Goal: Task Accomplishment & Management: Complete application form

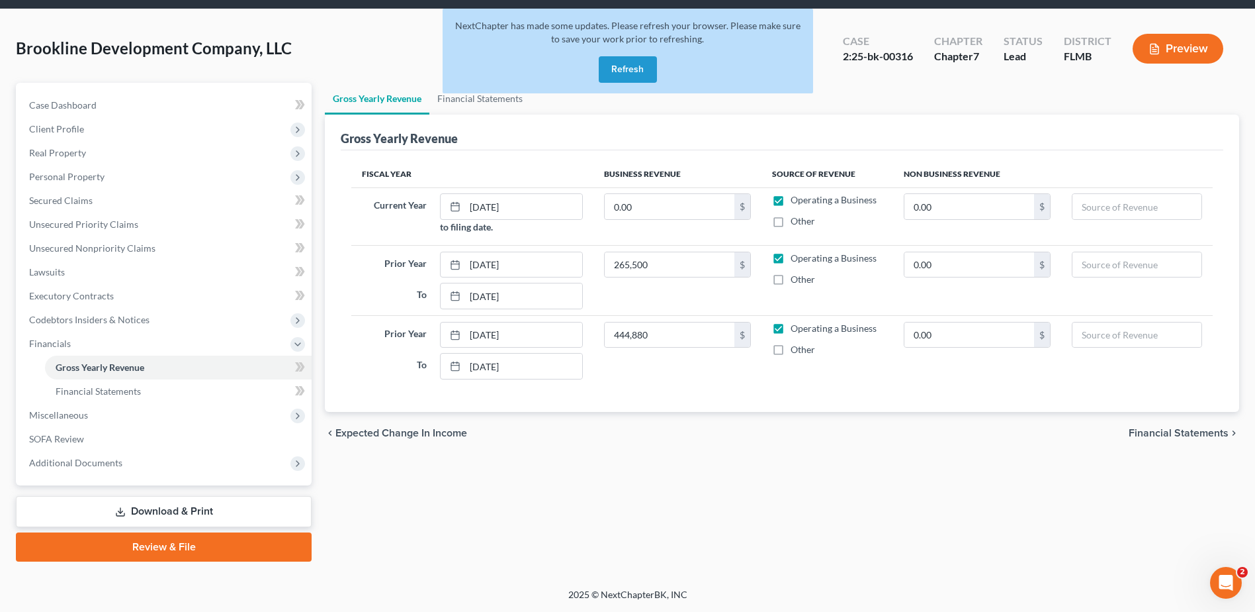
click at [637, 73] on button "Refresh" at bounding box center [628, 69] width 58 height 26
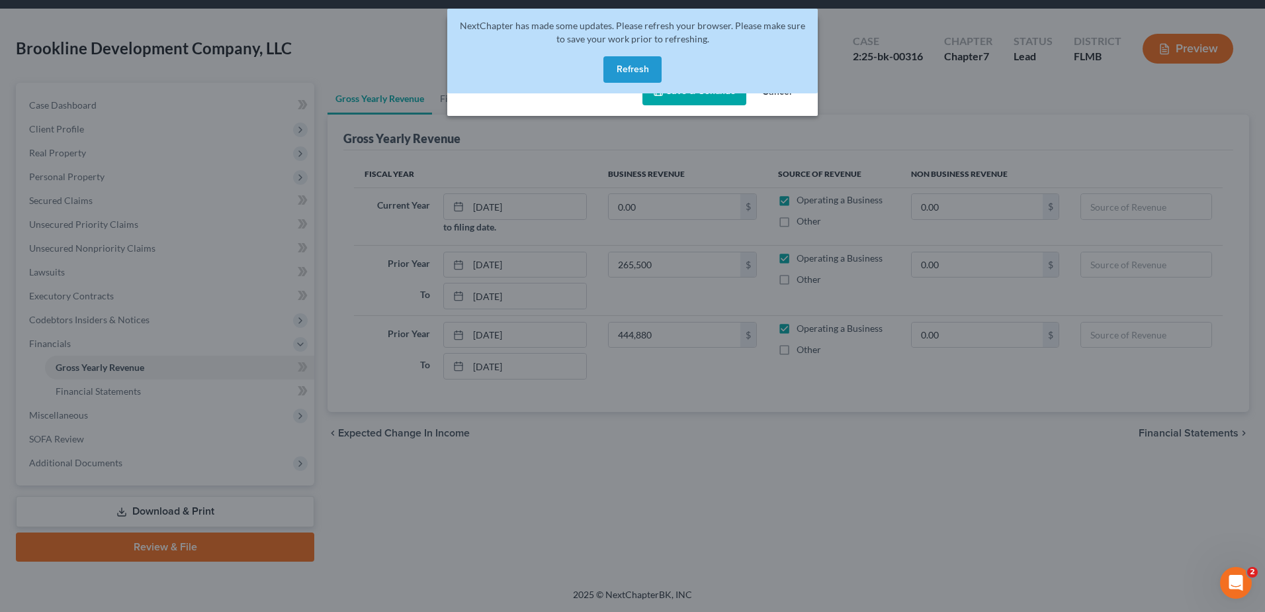
click at [776, 98] on div "NextChapter has made some updates. Please refresh your browser. Please make sur…" at bounding box center [632, 56] width 371 height 95
click at [693, 98] on div "NextChapter has made some updates. Please refresh your browser. Please make sur…" at bounding box center [632, 56] width 371 height 95
click at [620, 61] on button "Refresh" at bounding box center [633, 69] width 58 height 26
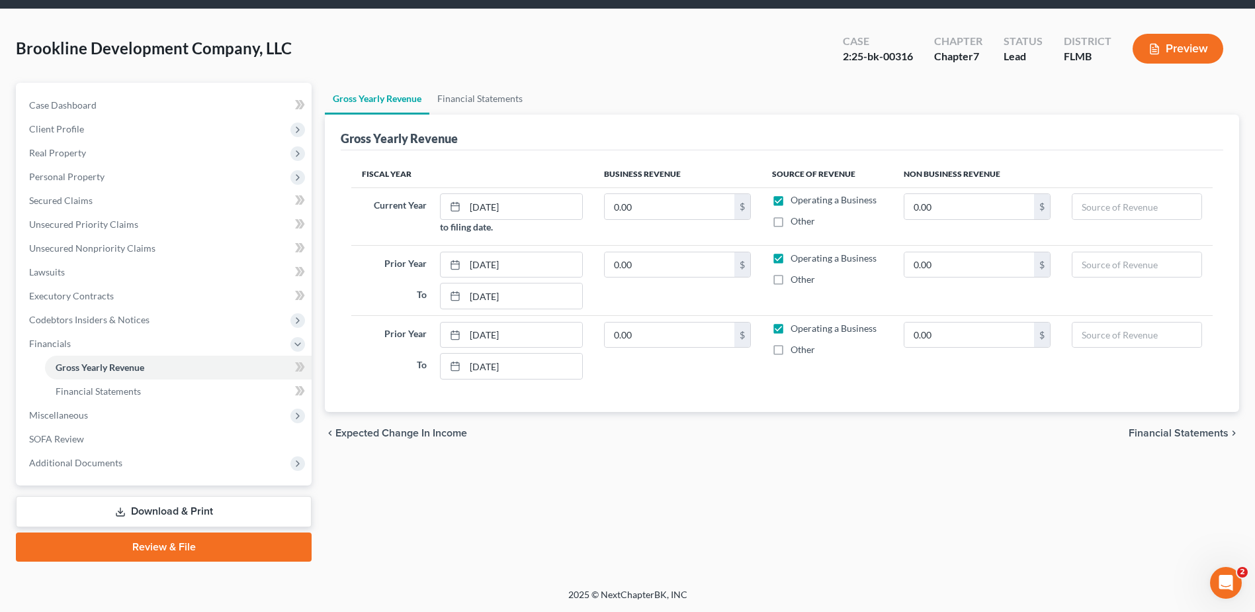
click at [571, 95] on ul "Gross Yearly Revenue Financial Statements" at bounding box center [782, 99] width 915 height 32
click at [680, 267] on input "0.00" at bounding box center [670, 264] width 130 height 25
type input "265,500"
click at [961, 263] on input "0.00" at bounding box center [970, 264] width 130 height 25
type input "59,041"
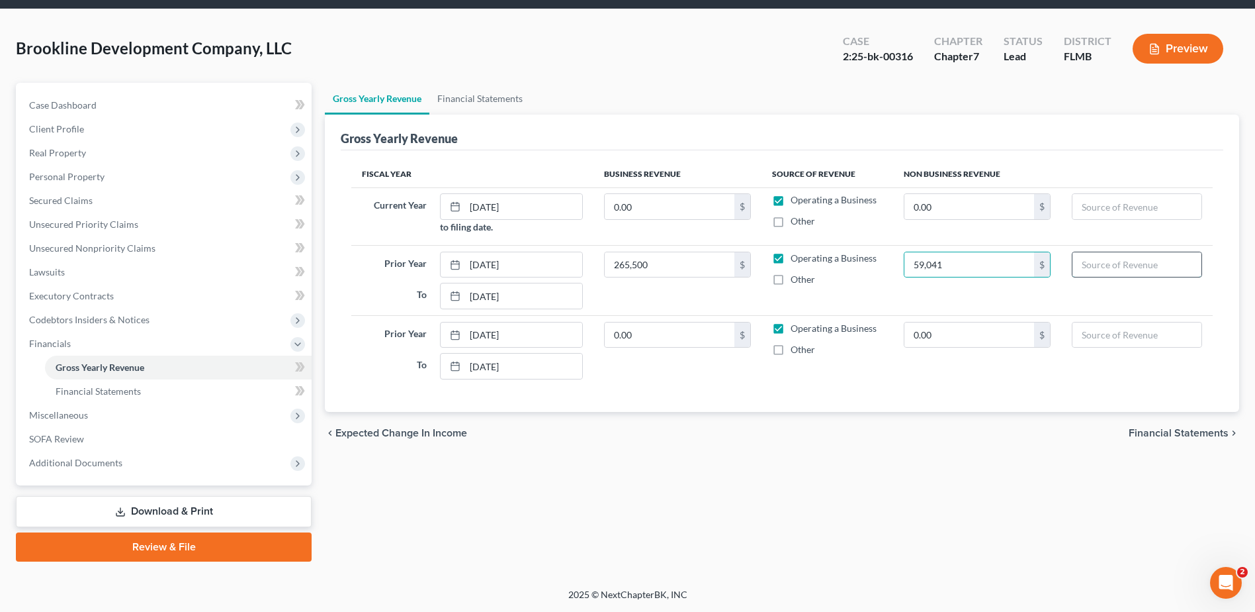
click at [1138, 258] on input "text" at bounding box center [1137, 264] width 129 height 25
type input "324541"
click at [637, 338] on input "0.00" at bounding box center [670, 334] width 130 height 25
type input "444,880"
click at [1128, 337] on input "text" at bounding box center [1137, 334] width 129 height 25
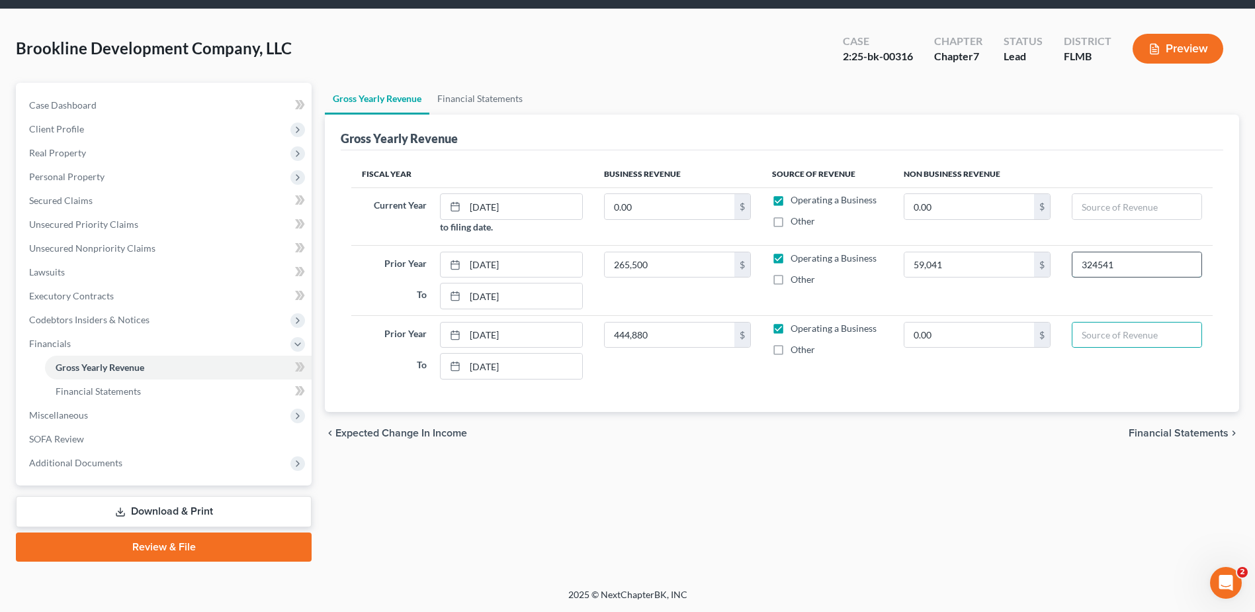
click at [1122, 268] on input "324541" at bounding box center [1137, 264] width 129 height 25
drag, startPoint x: 1122, startPoint y: 267, endPoint x: 1060, endPoint y: 265, distance: 62.2
click at [1060, 265] on tr "Prior Year [DATE] To [DATE] 265,500 $ Operating a Business Other 59,041 $ 324541" at bounding box center [782, 280] width 862 height 70
click at [787, 387] on div "Fiscal Year Business Revenue Source of Revenue Non Business Revenue Current Yea…" at bounding box center [782, 280] width 883 height 261
drag, startPoint x: 1095, startPoint y: 206, endPoint x: 1083, endPoint y: 208, distance: 12.9
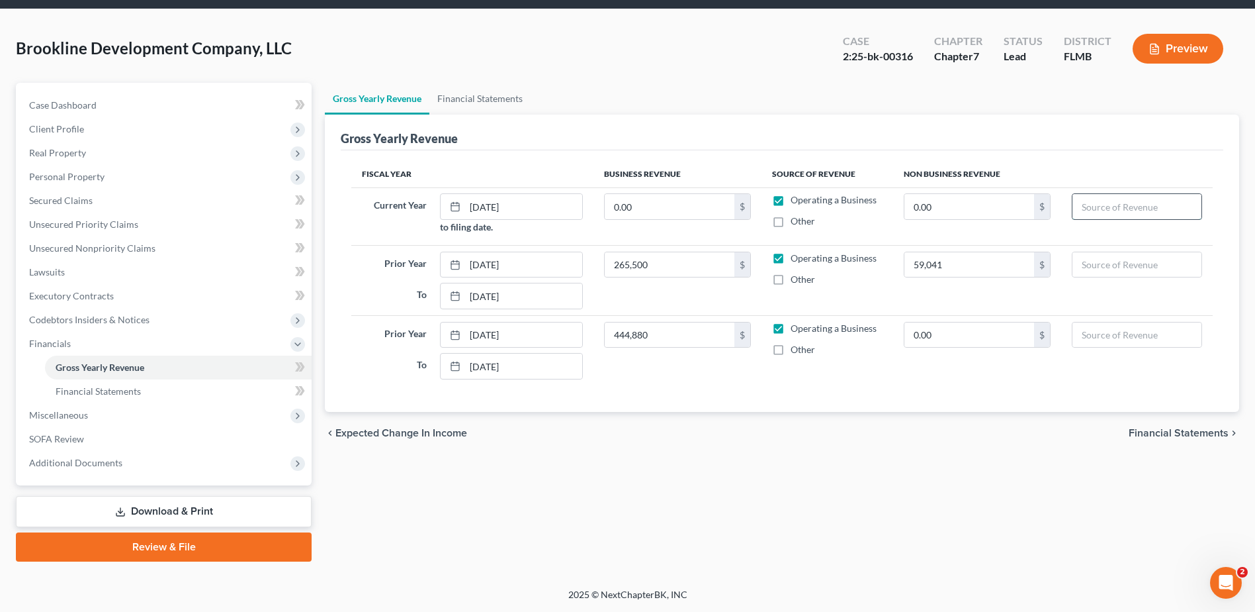
click at [1095, 206] on input "text" at bounding box center [1137, 206] width 129 height 25
click at [928, 206] on input "0.00" at bounding box center [970, 206] width 130 height 25
type input "7"
type input "1,728"
click at [857, 388] on div "Fiscal Year Business Revenue Source of Revenue Non Business Revenue Current Yea…" at bounding box center [782, 280] width 883 height 261
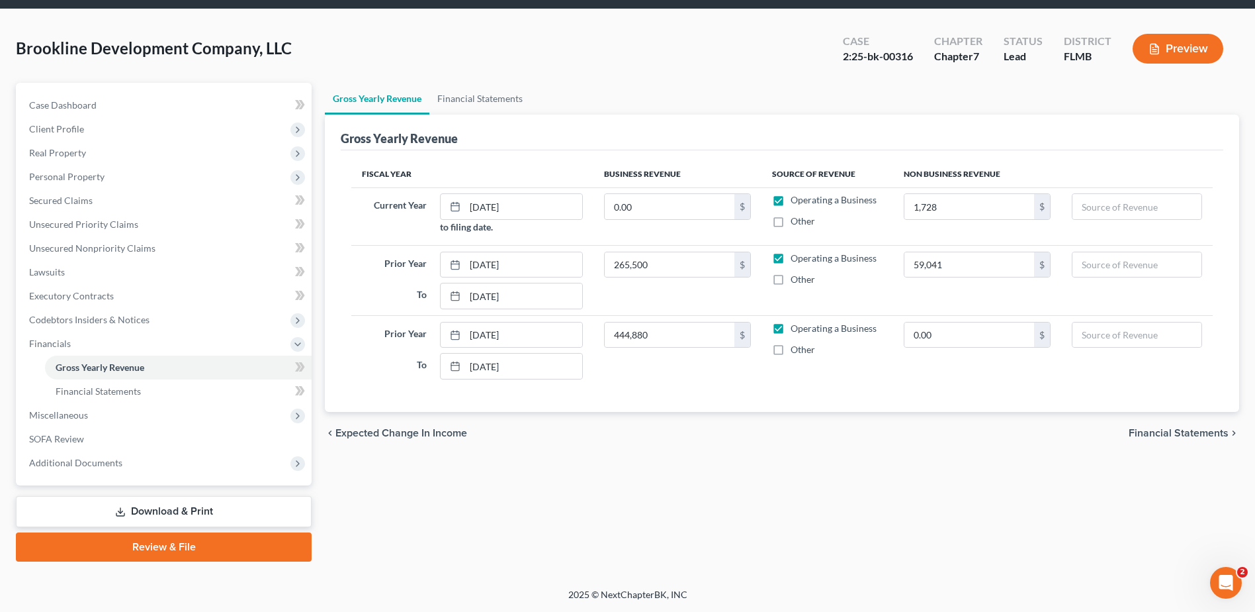
click at [1169, 433] on span "Financial Statements" at bounding box center [1179, 433] width 100 height 11
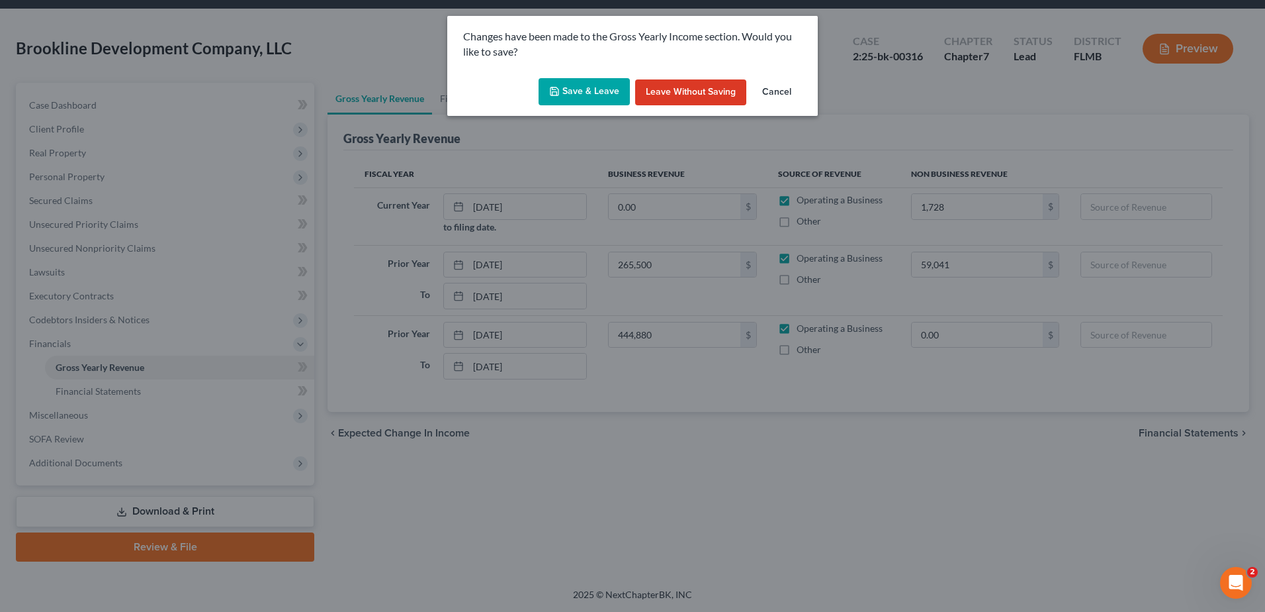
click at [596, 101] on button "Save & Leave" at bounding box center [584, 92] width 91 height 28
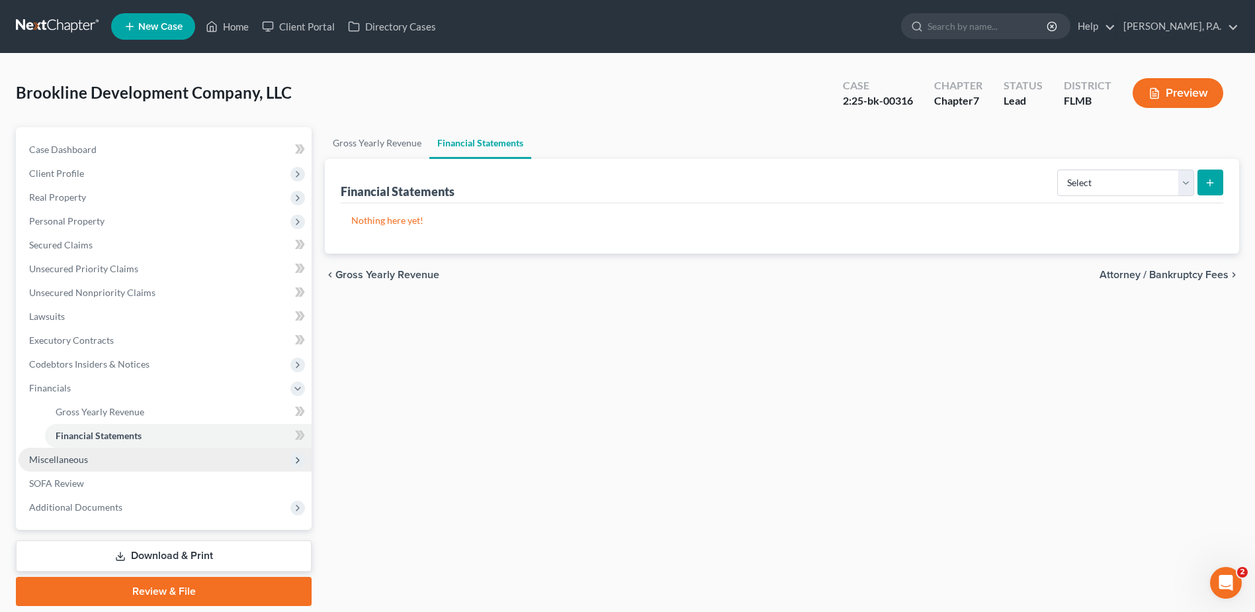
click at [147, 452] on span "Miscellaneous" at bounding box center [165, 459] width 293 height 24
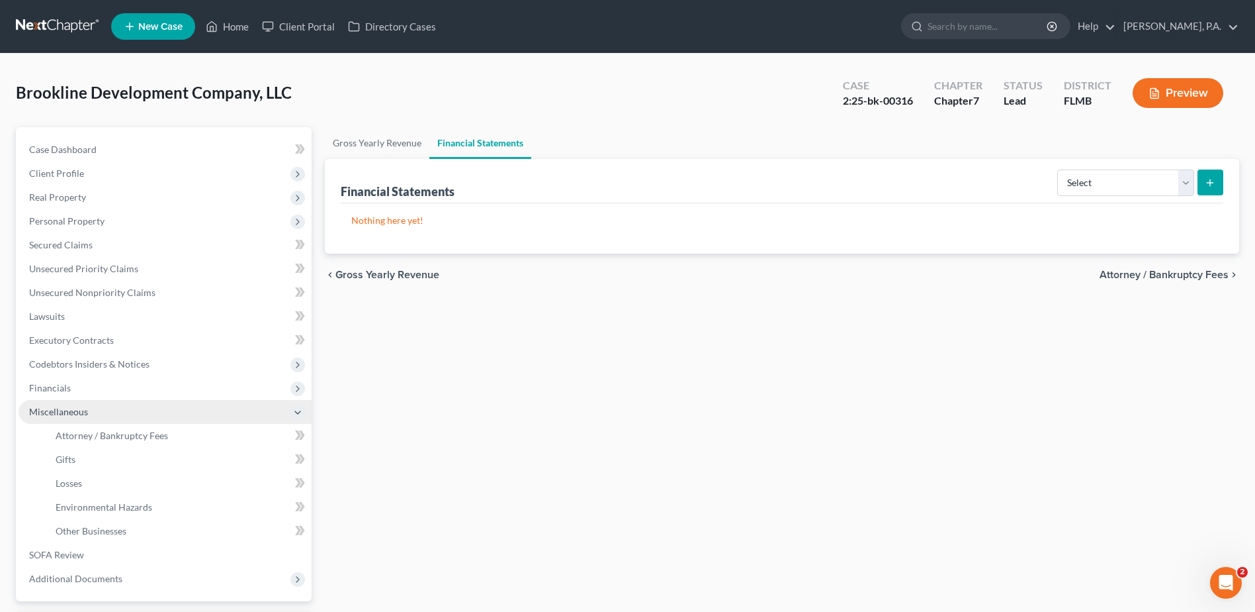
scroll to position [66, 0]
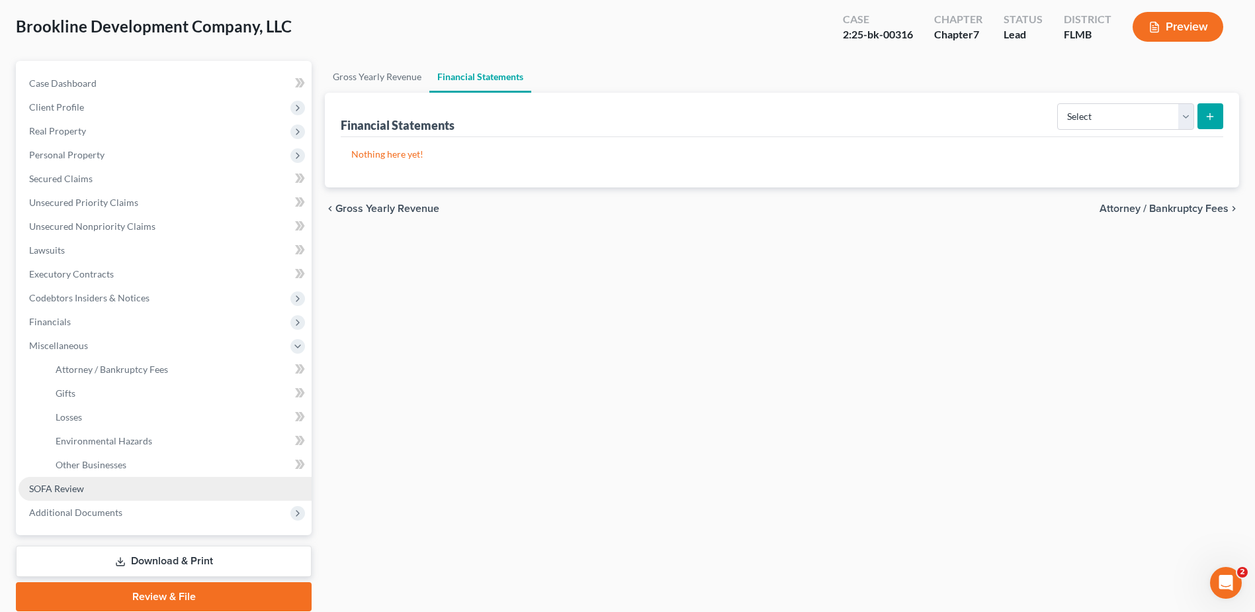
click at [57, 487] on span "SOFA Review" at bounding box center [56, 487] width 55 height 11
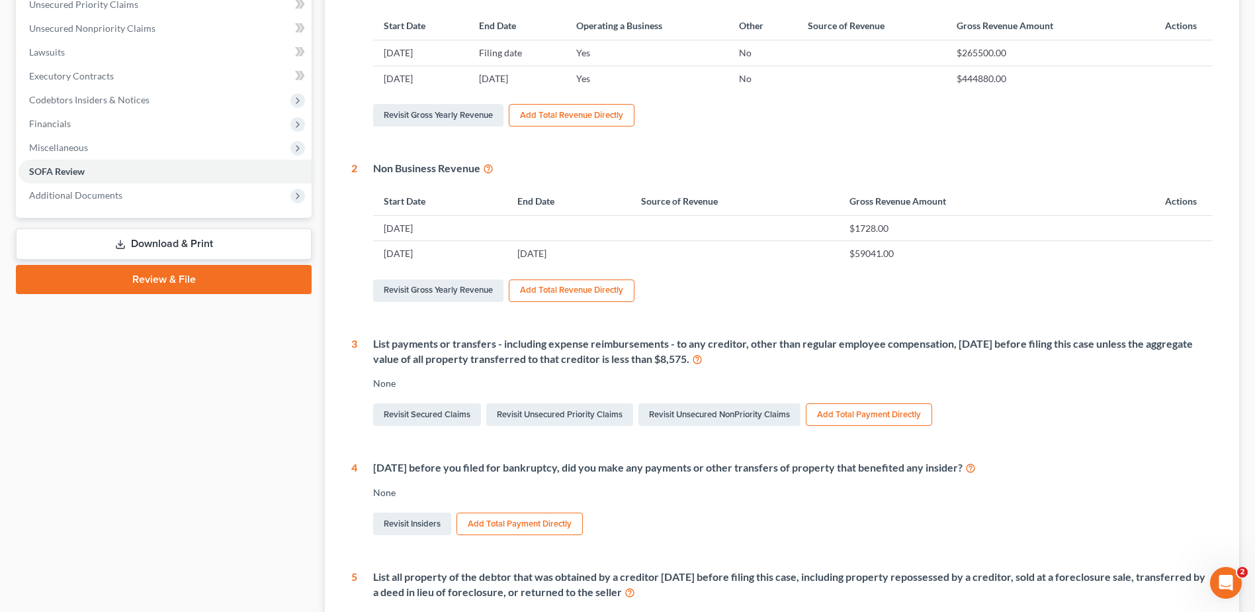
scroll to position [58, 0]
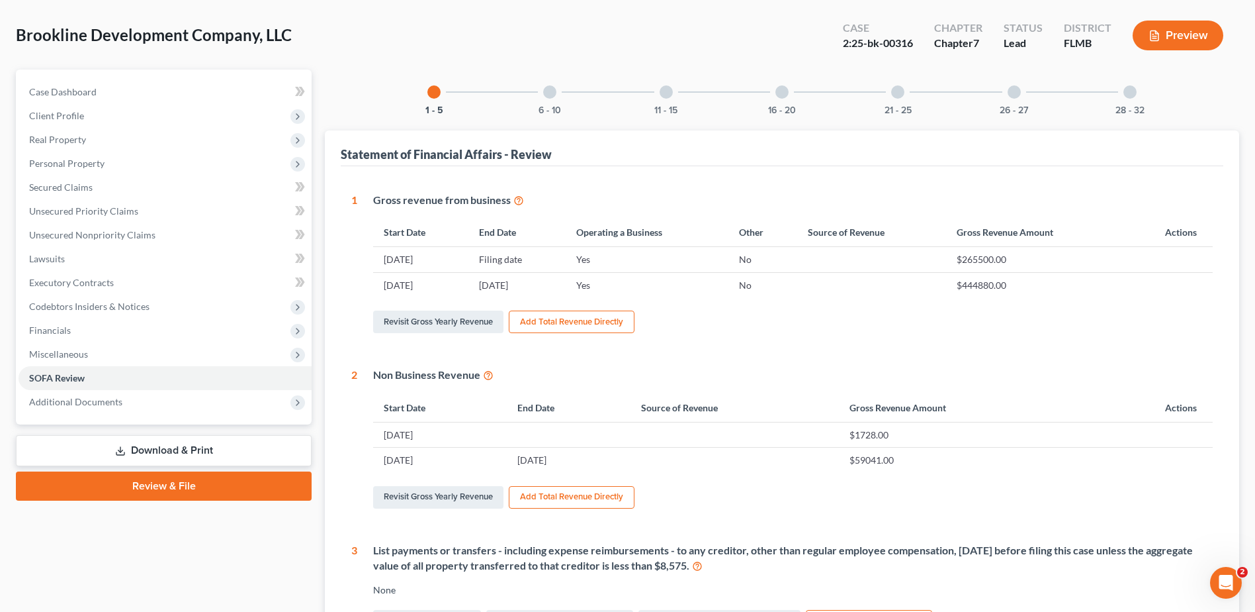
click at [553, 93] on div at bounding box center [549, 91] width 13 height 13
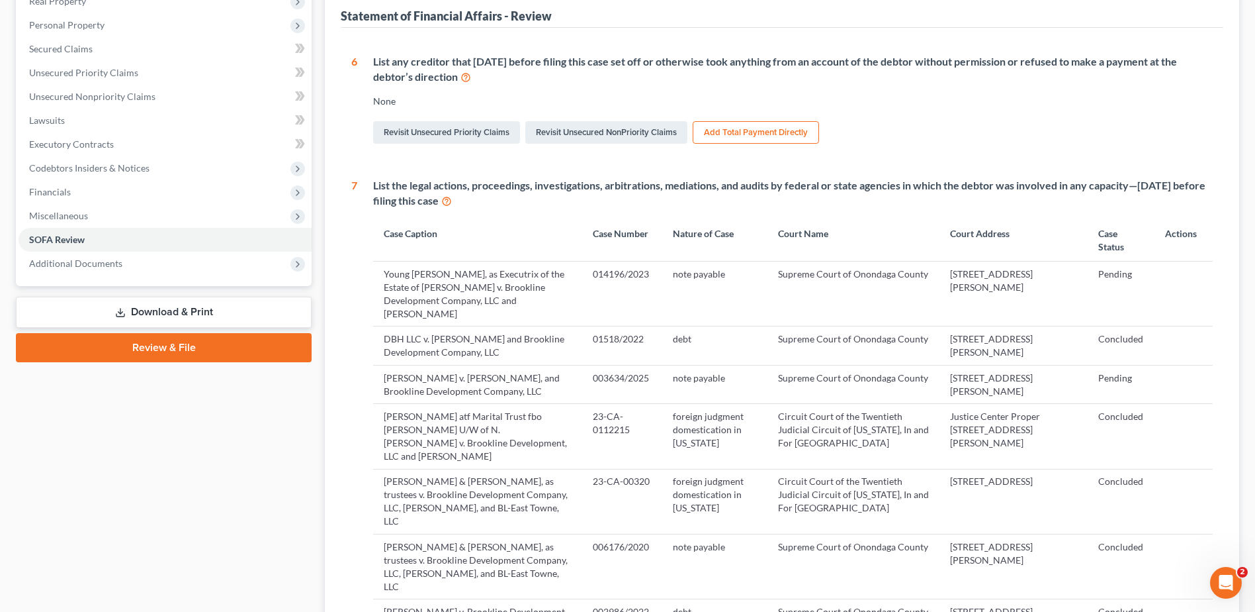
scroll to position [89, 0]
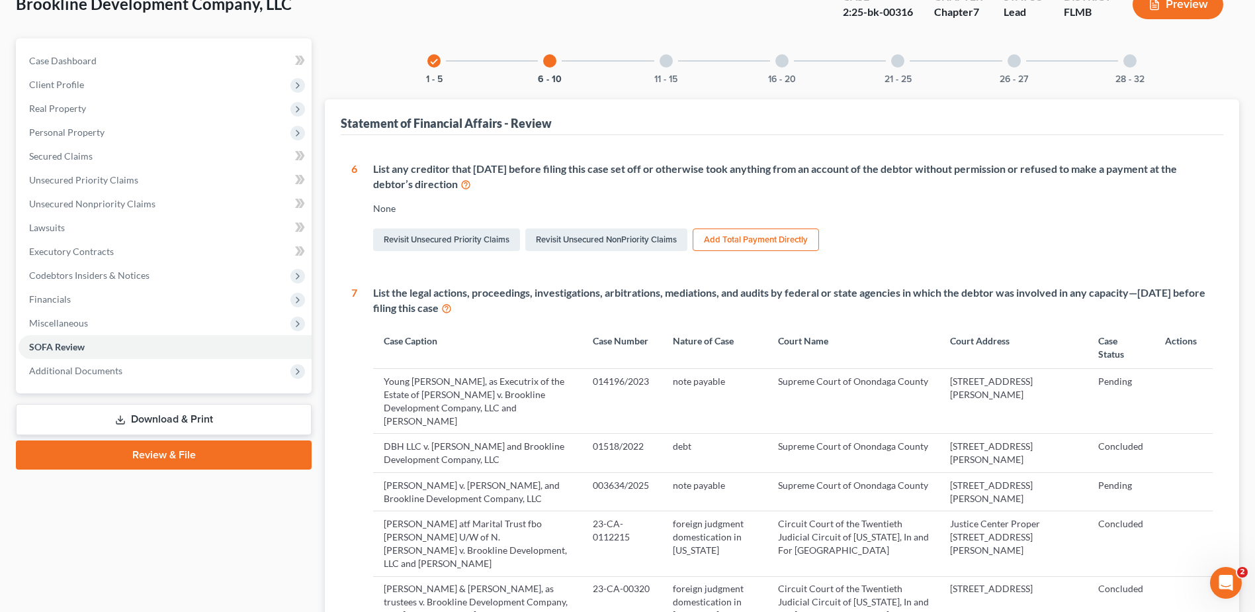
click at [665, 67] on div at bounding box center [666, 60] width 13 height 13
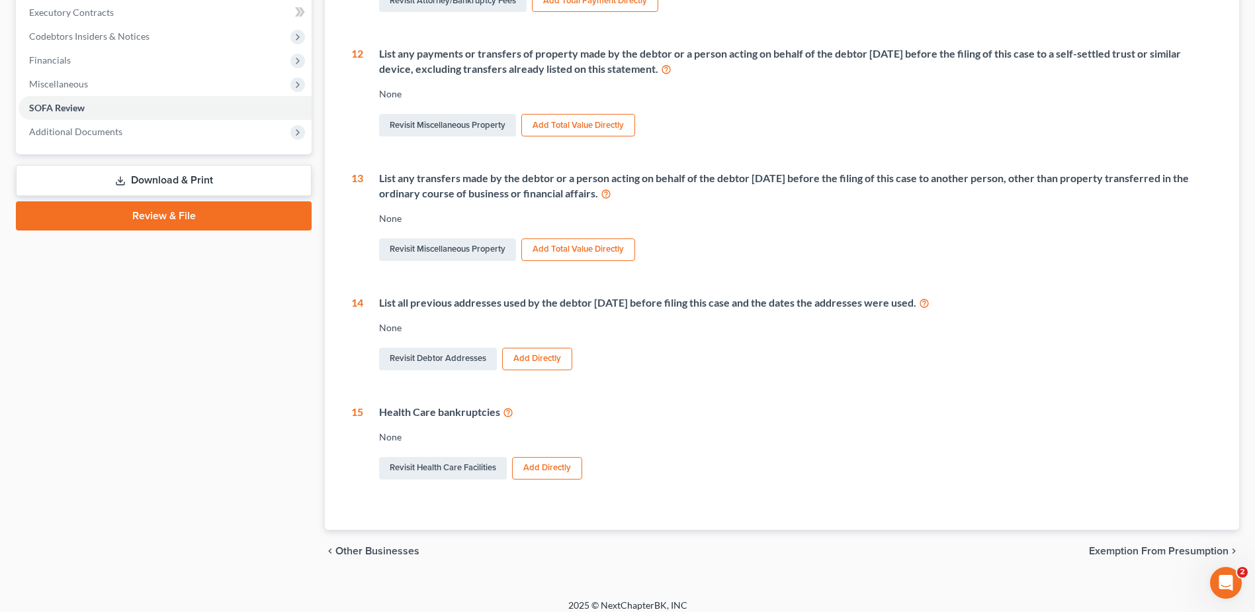
scroll to position [0, 0]
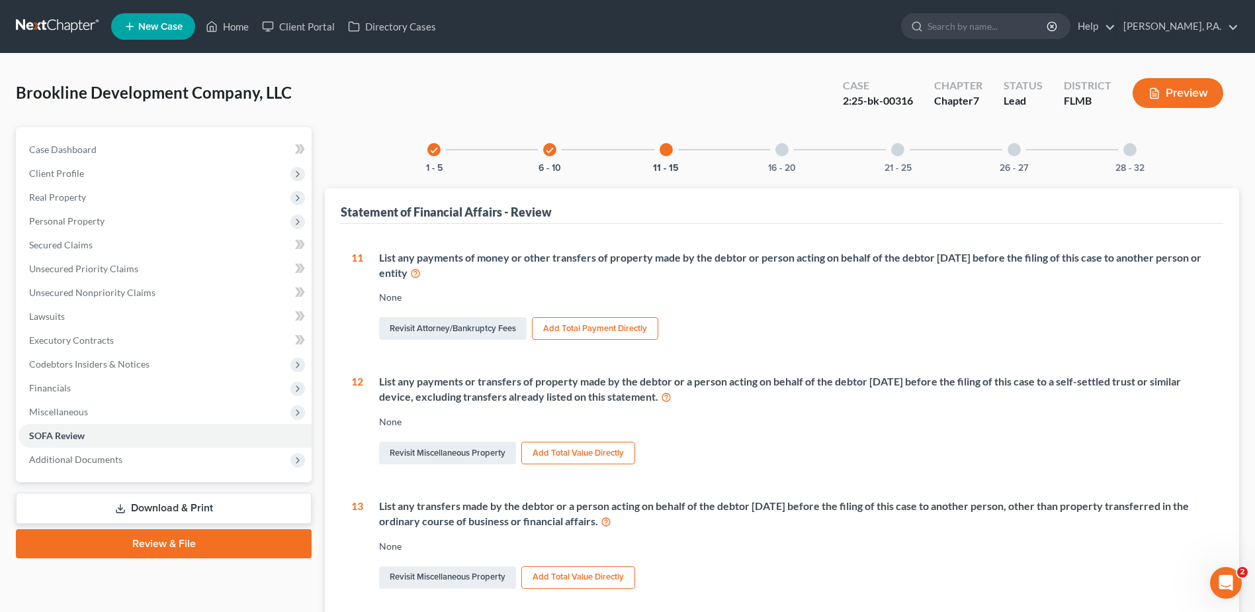
click at [781, 156] on div at bounding box center [782, 149] width 13 height 13
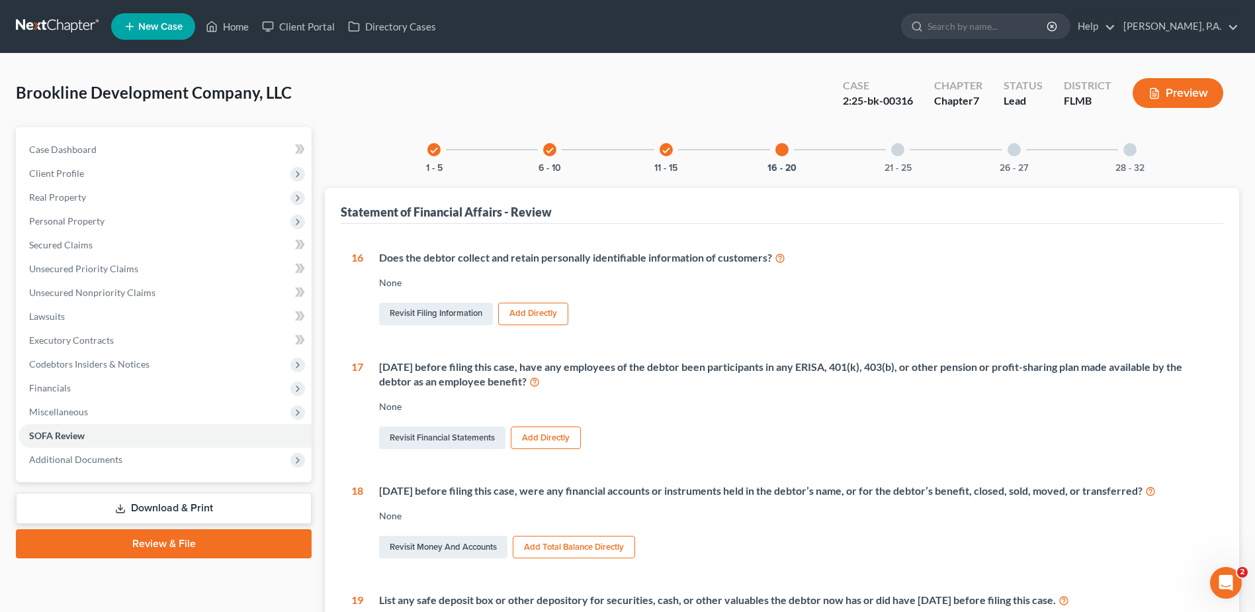
click at [906, 152] on div "21 - 25" at bounding box center [898, 149] width 45 height 45
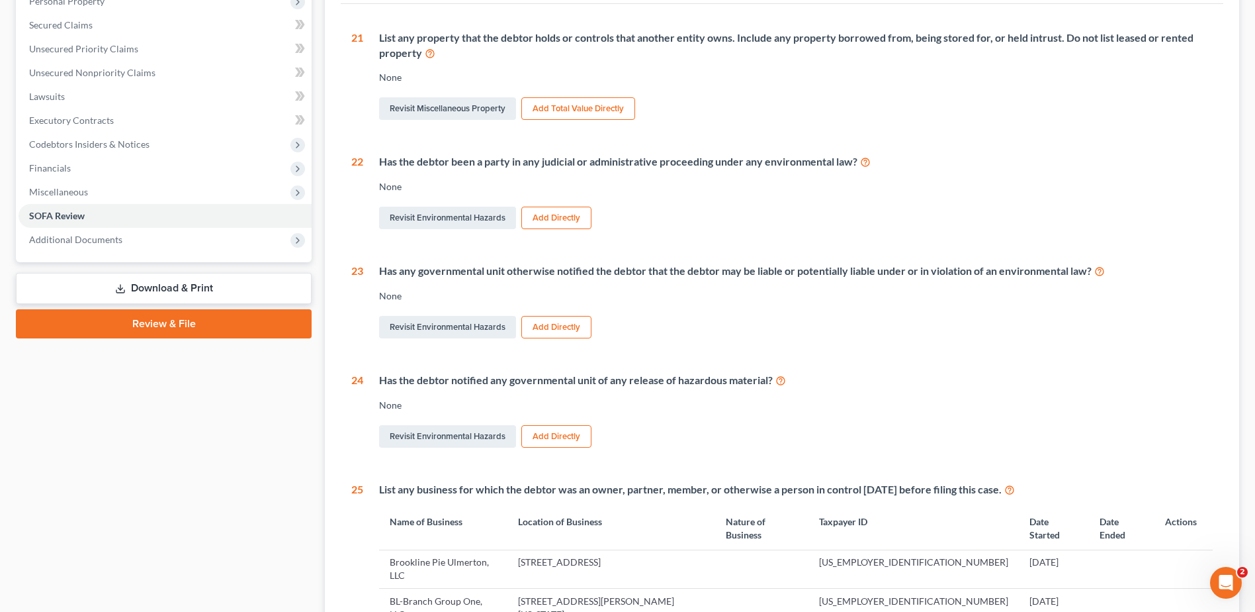
scroll to position [374, 0]
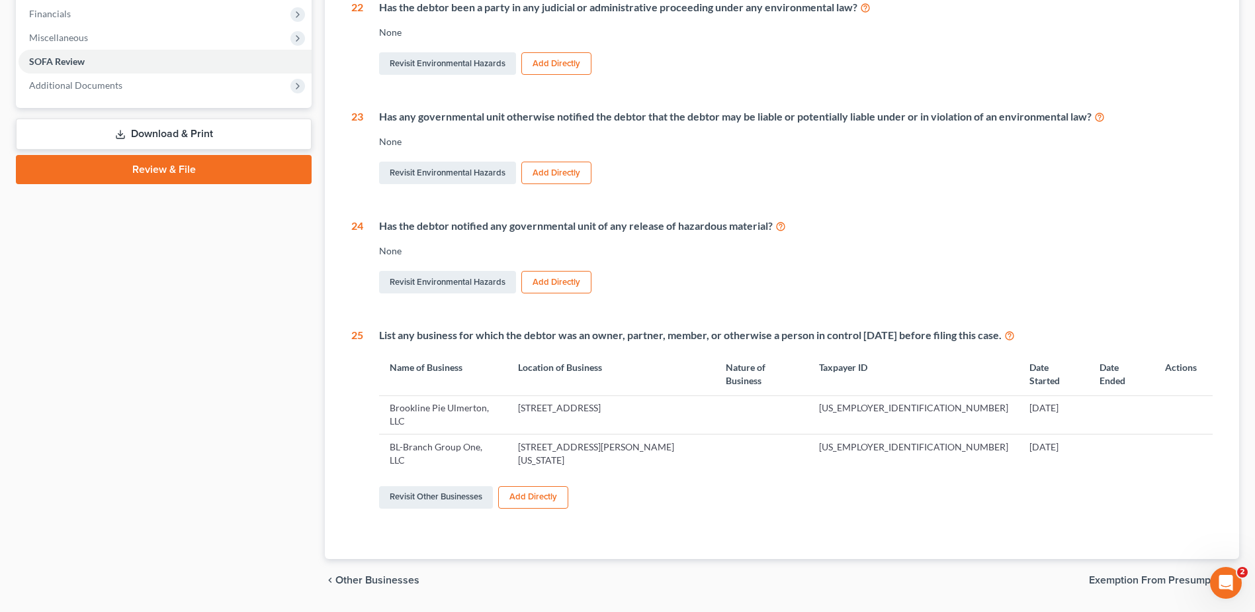
click at [809, 366] on th "Nature of Business" at bounding box center [761, 374] width 93 height 42
click at [533, 486] on button "Add Directly" at bounding box center [533, 497] width 70 height 23
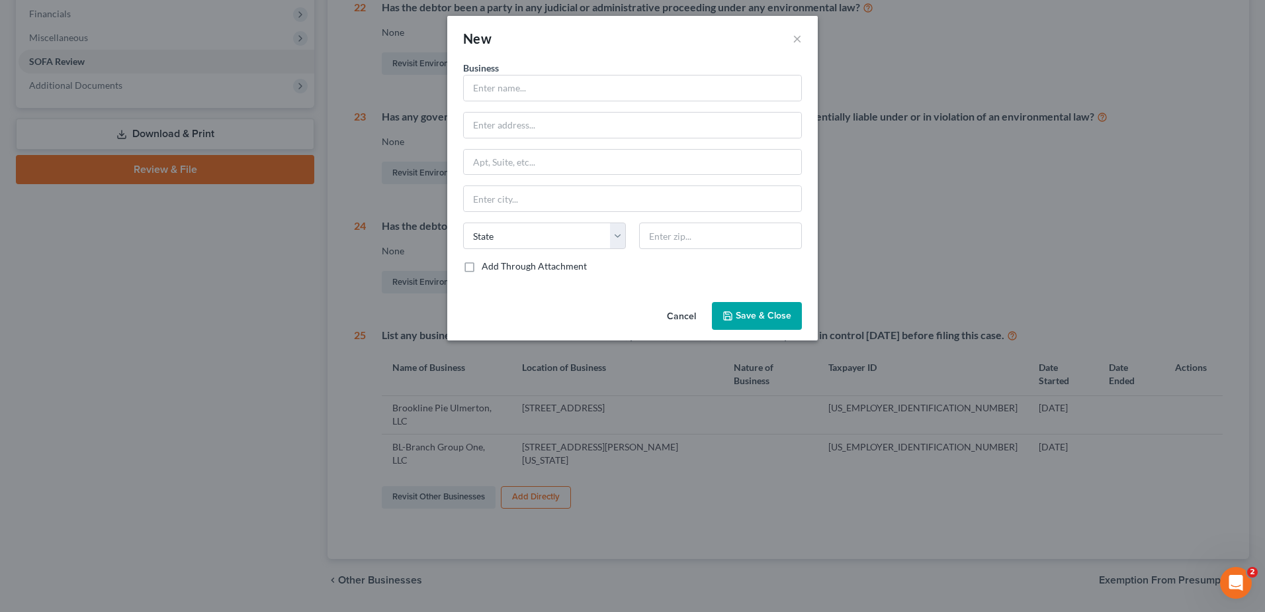
click at [682, 318] on button "Cancel" at bounding box center [682, 316] width 50 height 26
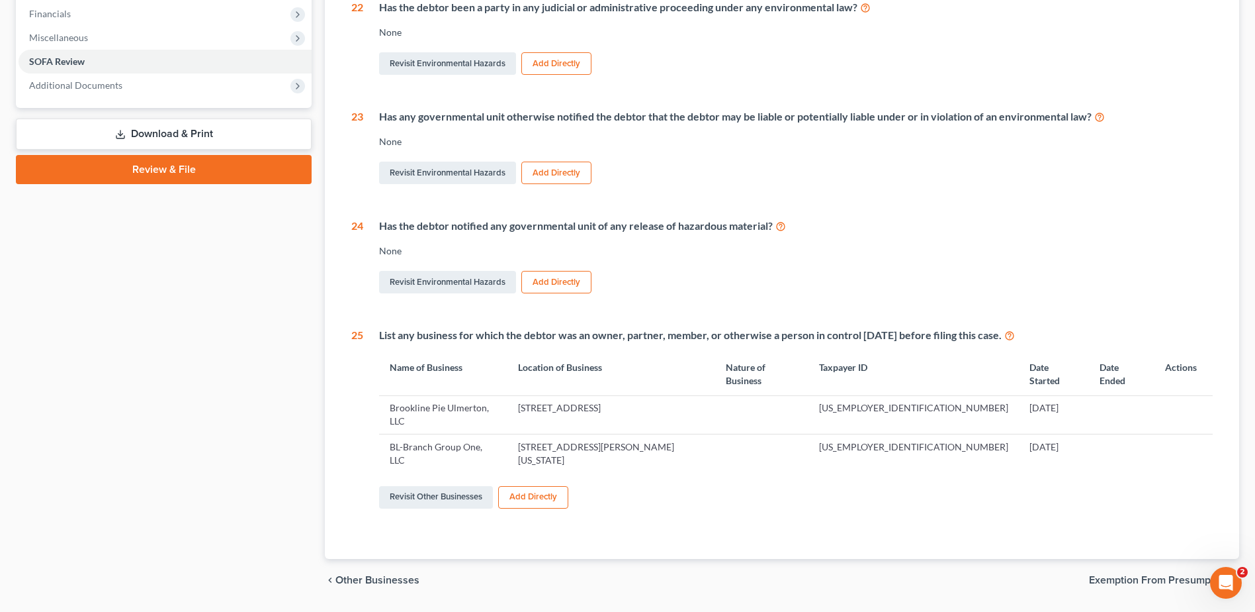
click at [905, 395] on td "[US_EMPLOYER_IDENTIFICATION_NUMBER]" at bounding box center [914, 414] width 210 height 38
click at [437, 486] on link "Revisit Other Businesses" at bounding box center [436, 497] width 114 height 23
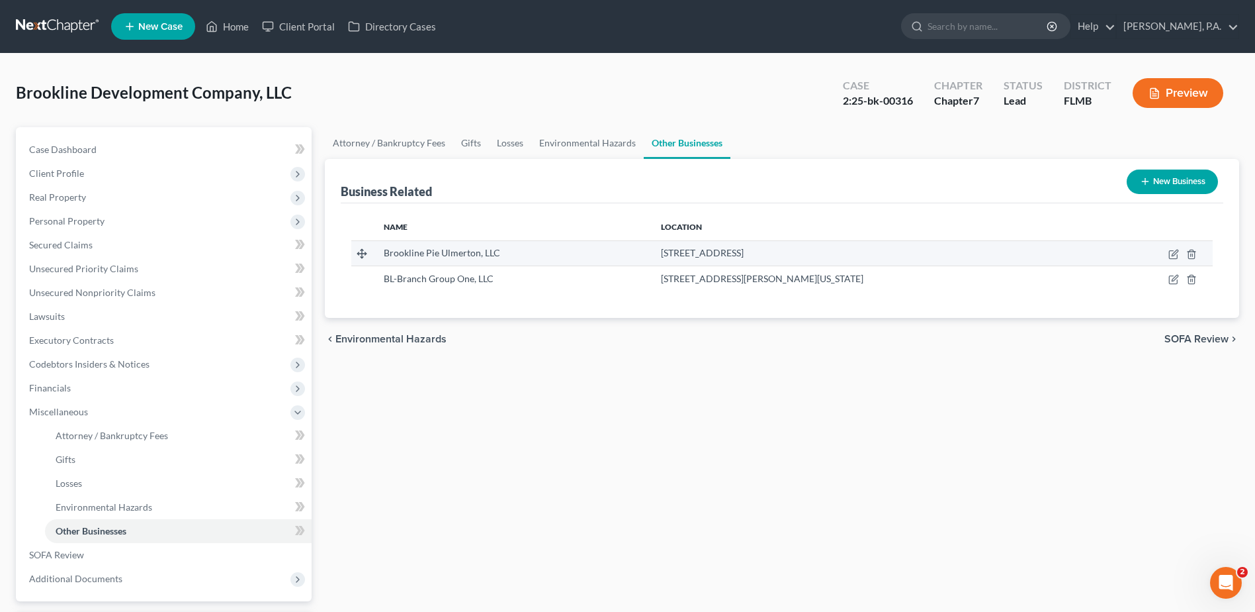
click at [690, 242] on td "[STREET_ADDRESS]" at bounding box center [876, 252] width 451 height 25
click at [1178, 250] on icon "button" at bounding box center [1175, 253] width 6 height 6
select select "9"
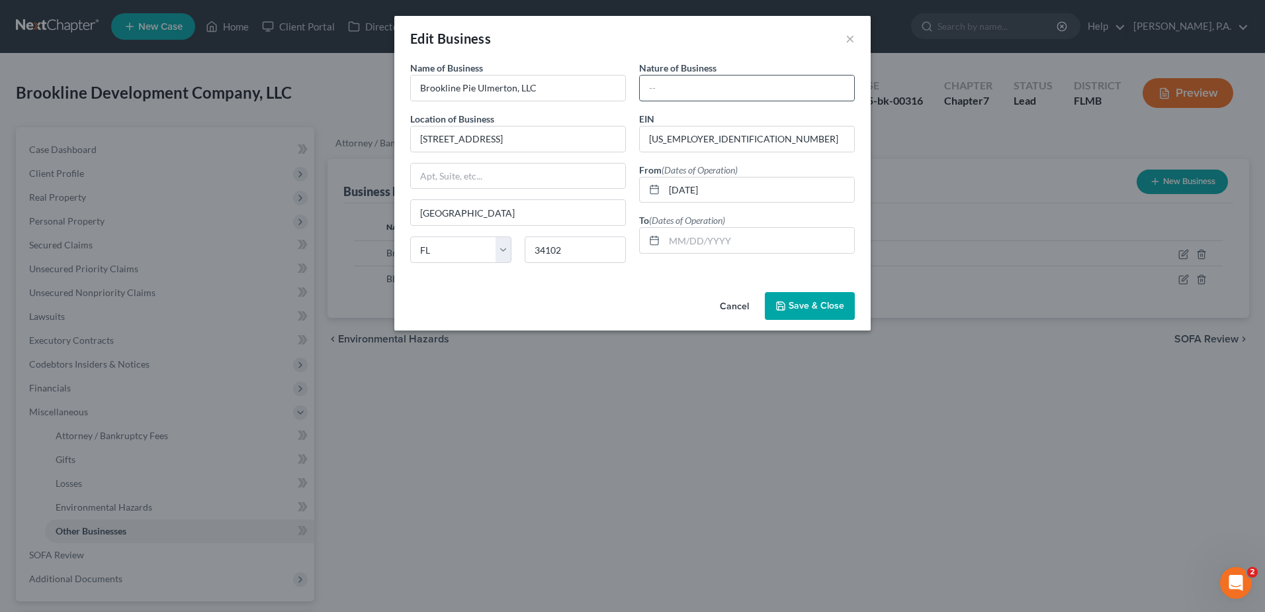
click at [667, 93] on input "text" at bounding box center [747, 87] width 214 height 25
type input "commercial real estate leasing"
click at [801, 304] on span "Save & Close" at bounding box center [817, 305] width 56 height 11
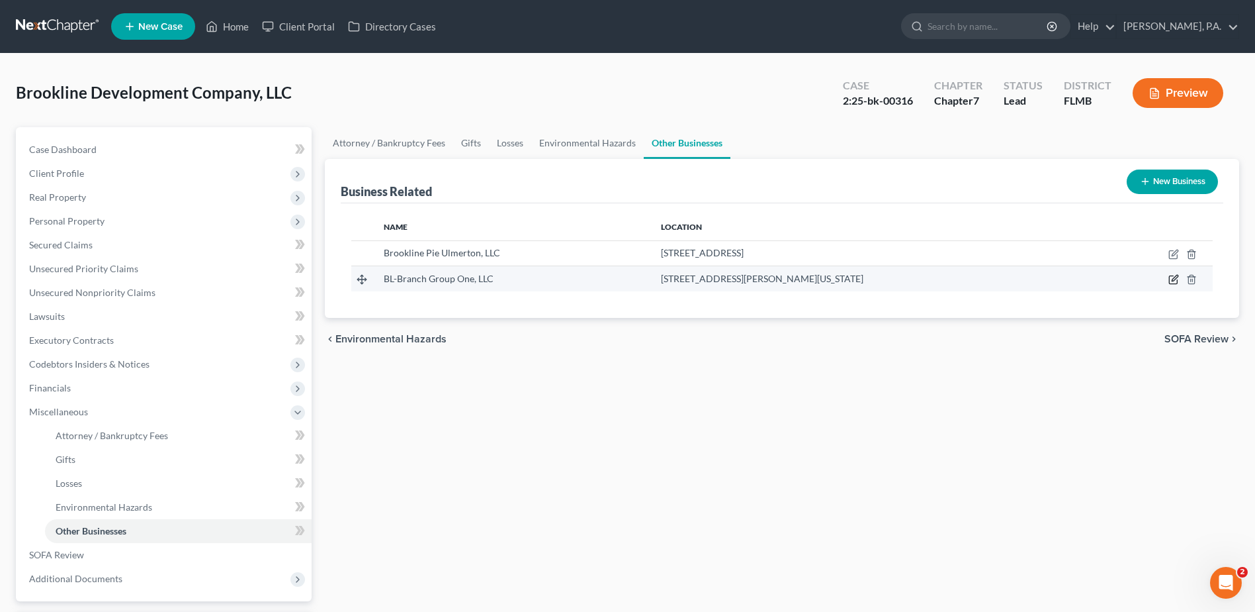
click at [1176, 280] on icon "button" at bounding box center [1174, 279] width 11 height 11
select select "35"
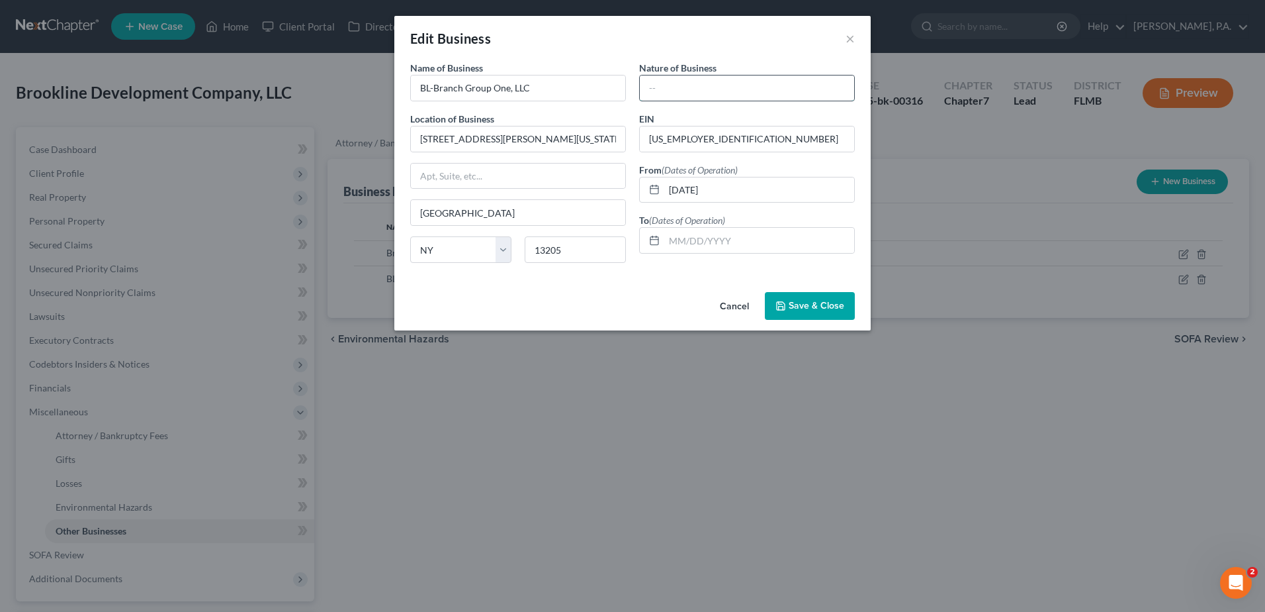
click at [683, 85] on input "text" at bounding box center [747, 87] width 214 height 25
click at [747, 89] on input "commercial real estate" at bounding box center [747, 87] width 214 height 25
drag, startPoint x: 741, startPoint y: 88, endPoint x: 801, endPoint y: 89, distance: 60.2
click at [801, 89] on input "commercial real estate" at bounding box center [747, 87] width 214 height 25
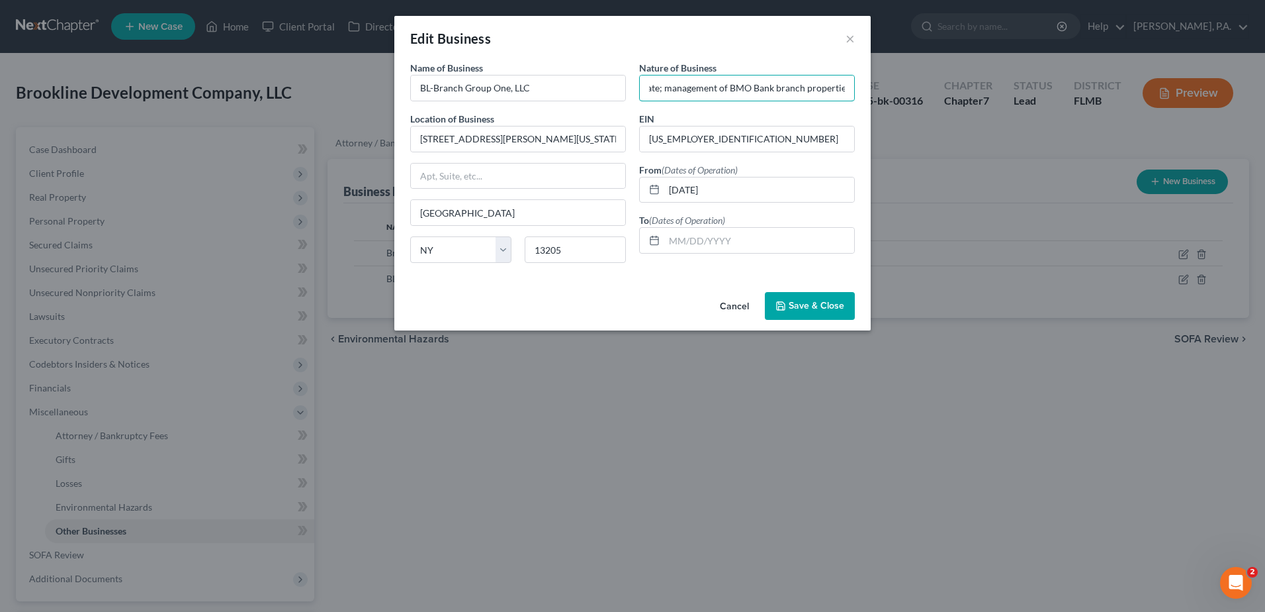
type input "commercial real estate; management of BMO Bank branch properties"
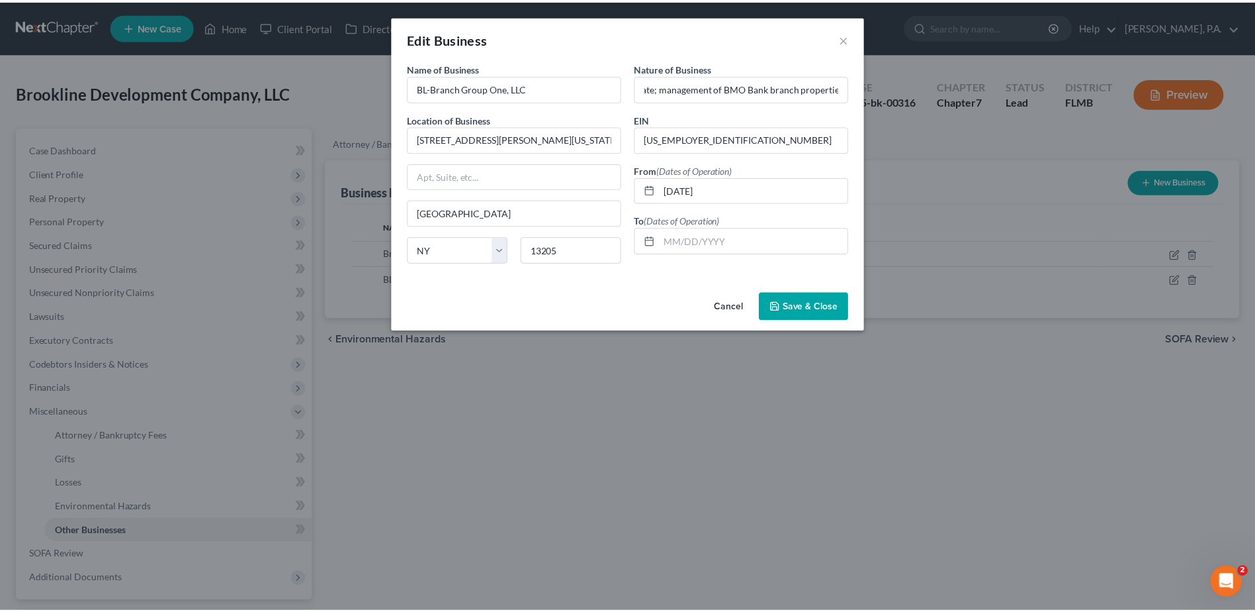
scroll to position [0, 0]
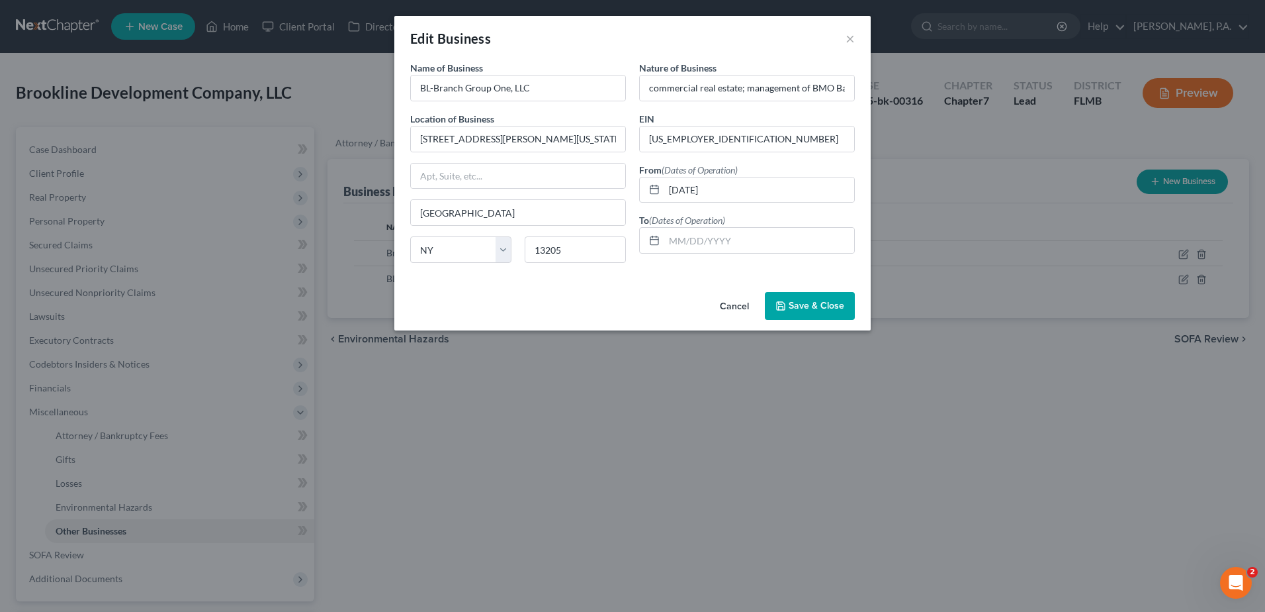
click at [809, 306] on span "Save & Close" at bounding box center [817, 305] width 56 height 11
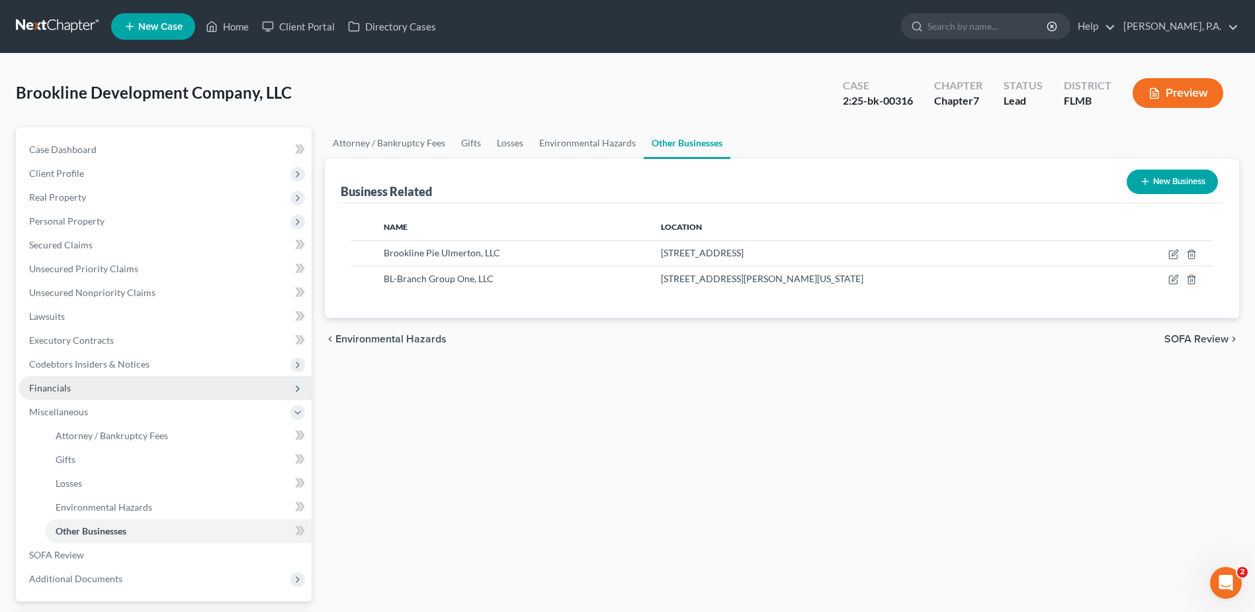
click at [95, 387] on span "Financials" at bounding box center [165, 388] width 293 height 24
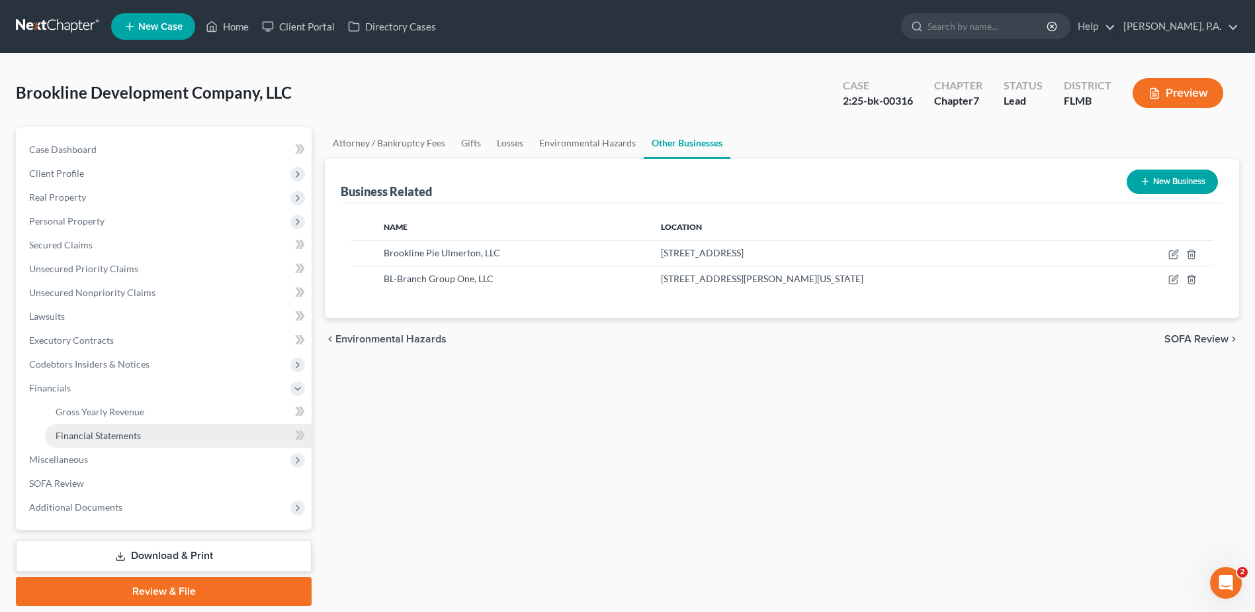
click at [99, 432] on span "Financial Statements" at bounding box center [98, 435] width 85 height 11
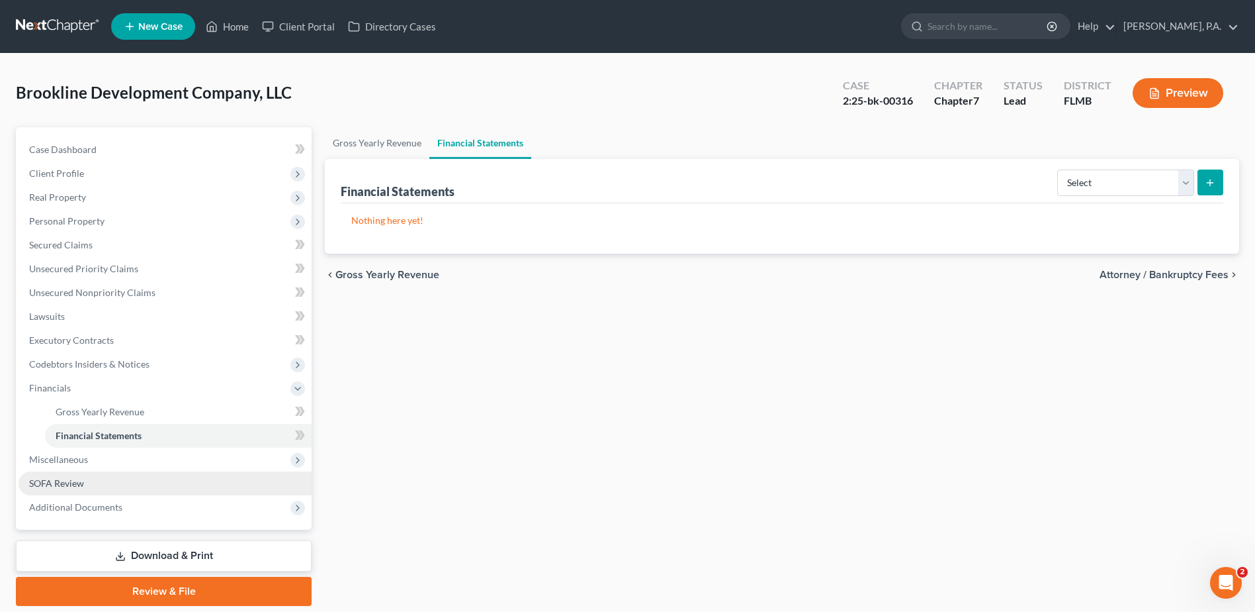
click at [79, 477] on span "SOFA Review" at bounding box center [56, 482] width 55 height 11
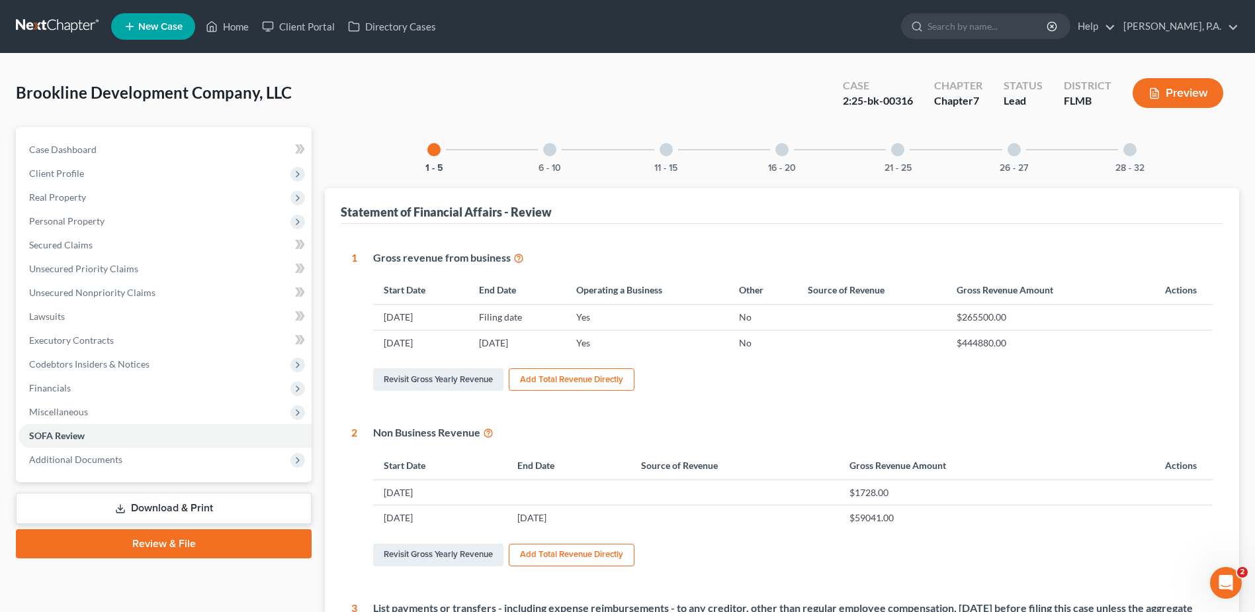
click at [789, 147] on div "16 - 20" at bounding box center [782, 149] width 45 height 45
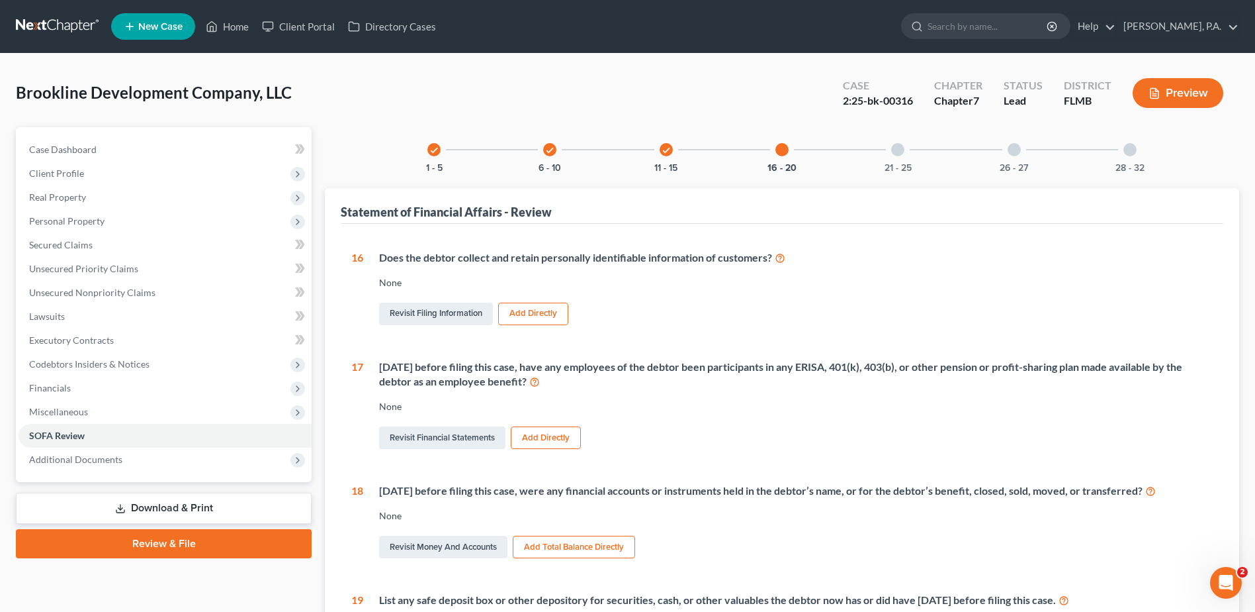
click at [899, 153] on div at bounding box center [897, 149] width 13 height 13
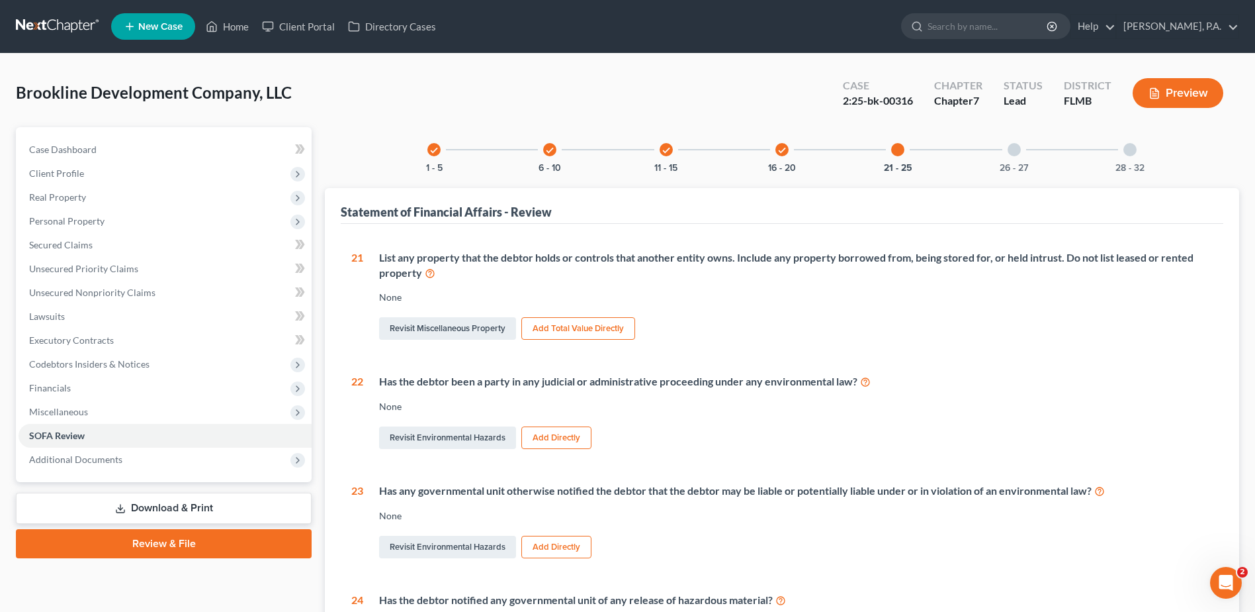
click at [1012, 154] on div at bounding box center [1014, 149] width 13 height 13
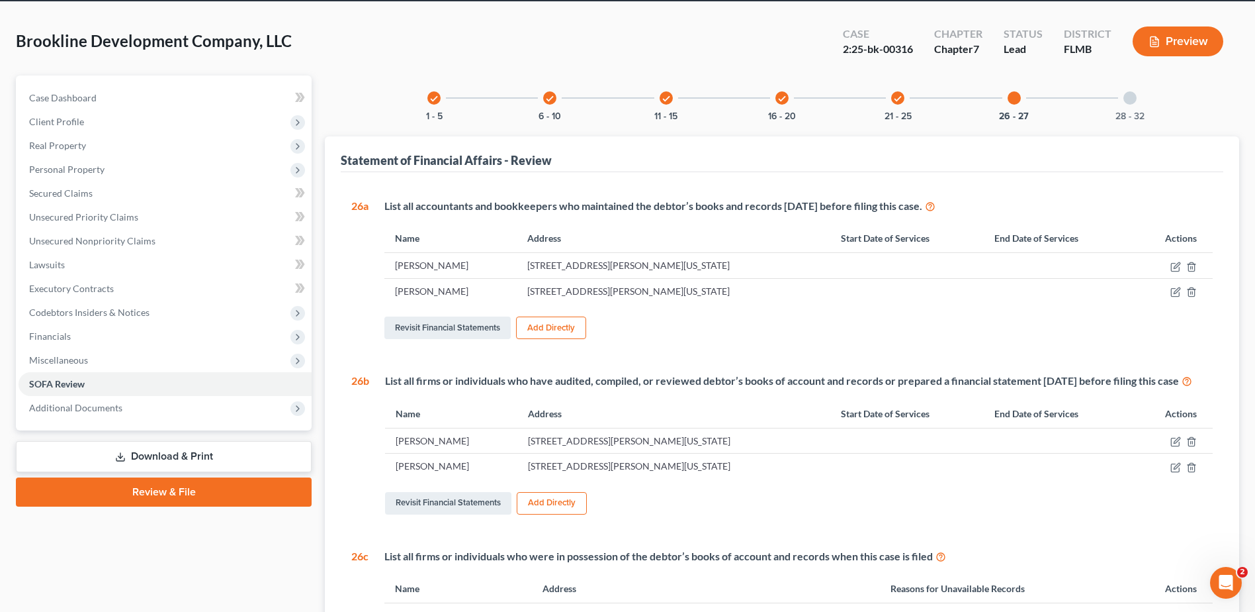
scroll to position [132, 0]
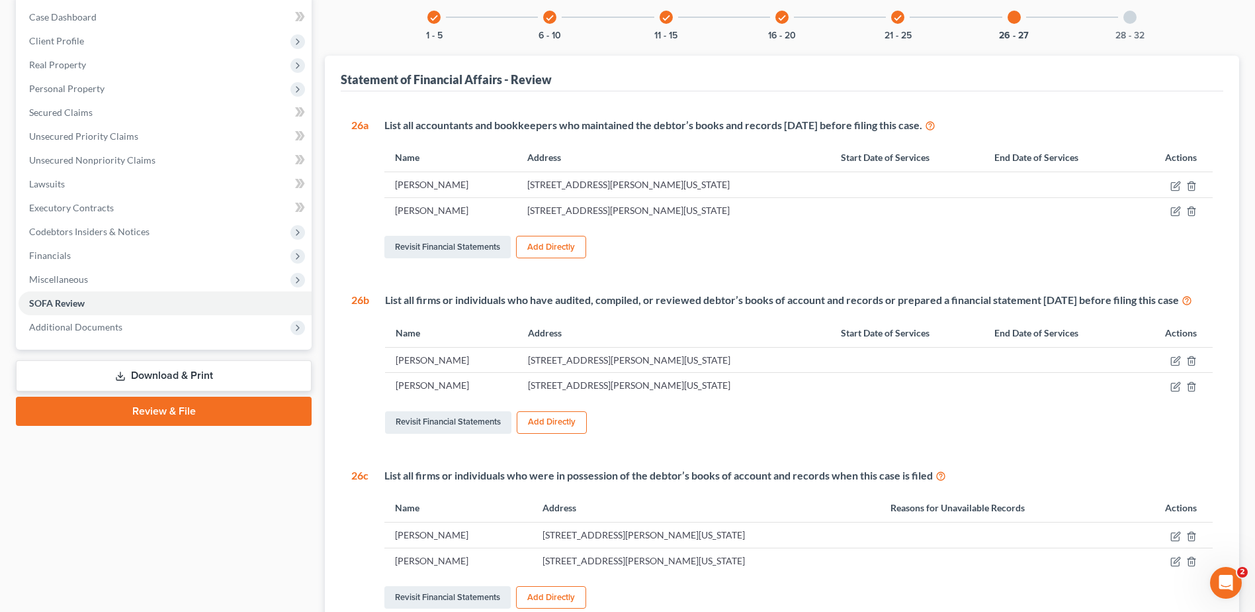
click at [563, 433] on button "Add Directly" at bounding box center [552, 422] width 70 height 23
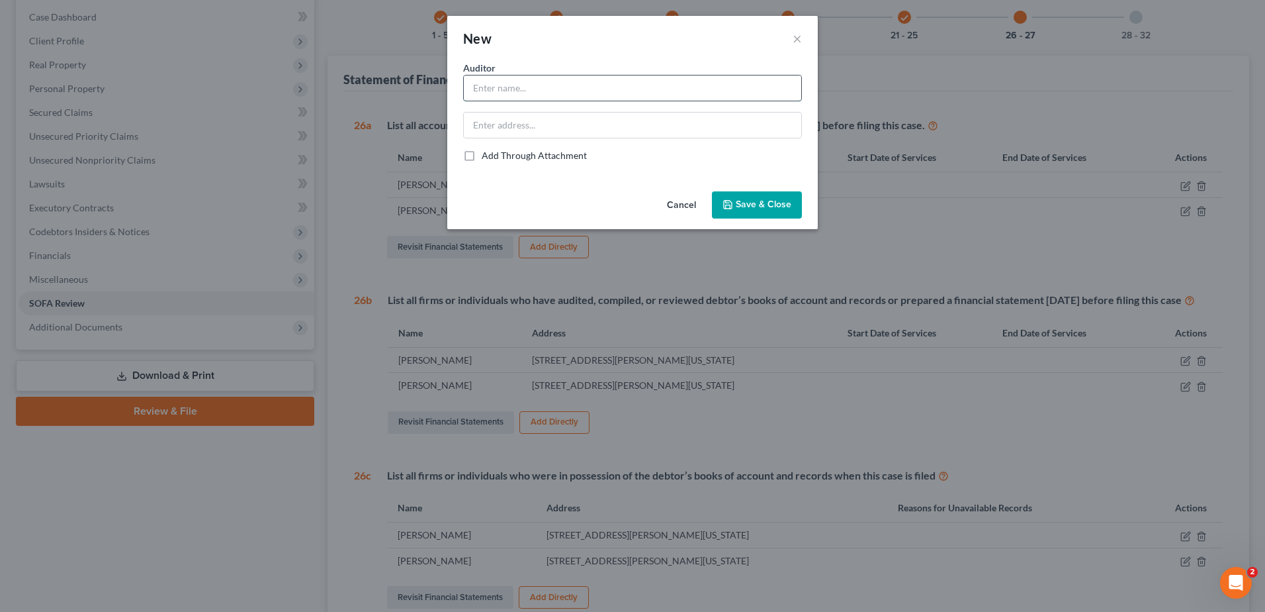
click at [552, 91] on input "text" at bounding box center [633, 87] width 338 height 25
click at [556, 83] on input "[PERSON_NAME]" at bounding box center [633, 87] width 338 height 25
type input "T"
type input "[PERSON_NAME] & [PERSON_NAME], CPAs, P.C."
type input "[STREET_ADDRESS]"
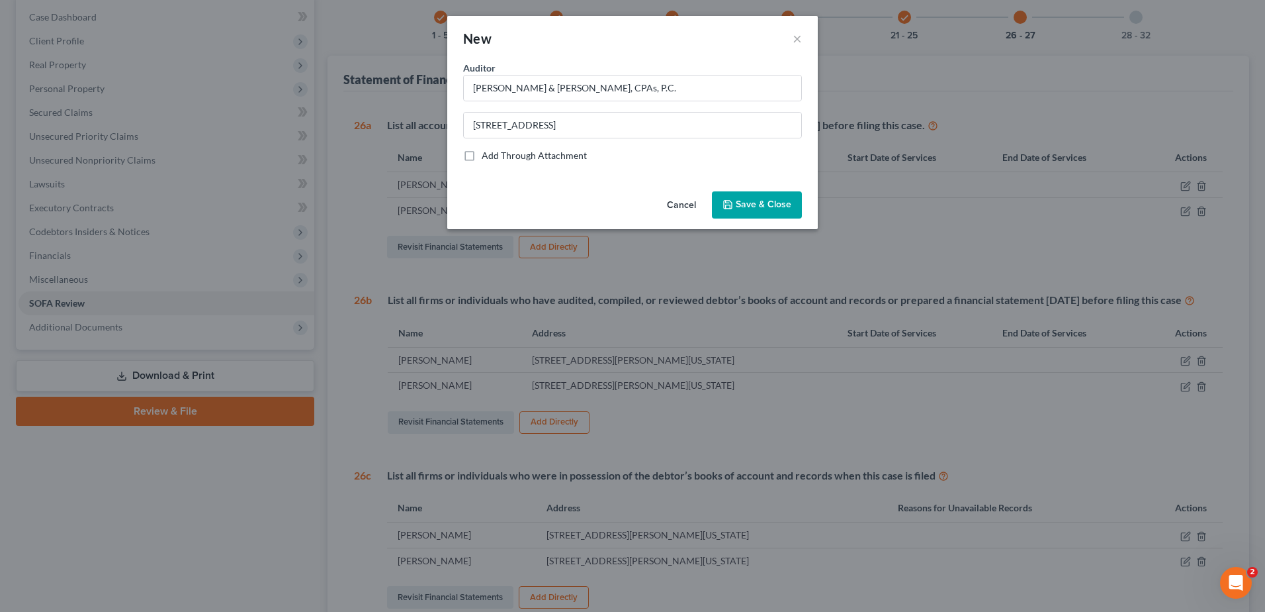
click at [773, 205] on span "Save & Close" at bounding box center [764, 204] width 56 height 11
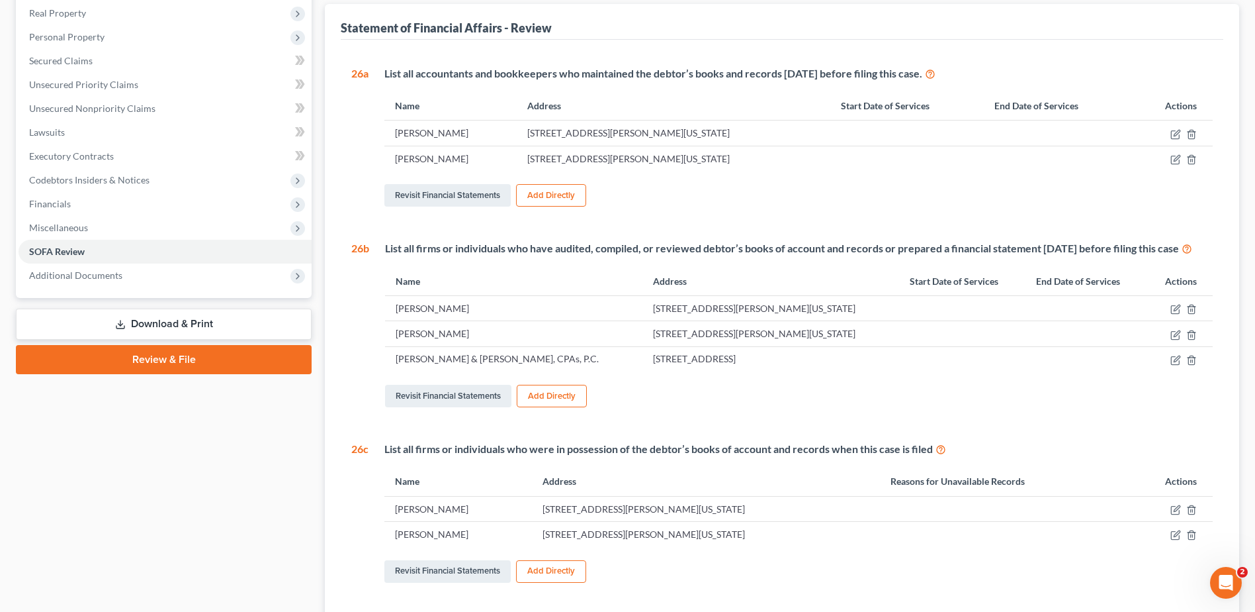
scroll to position [199, 0]
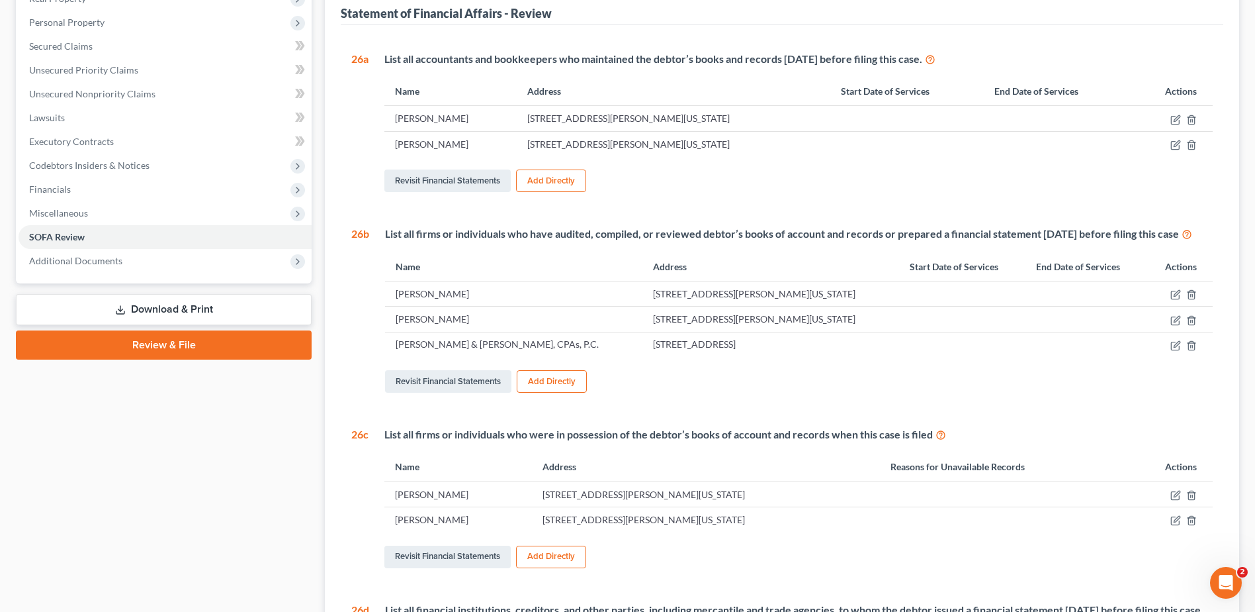
click at [565, 567] on button "Add Directly" at bounding box center [551, 556] width 70 height 23
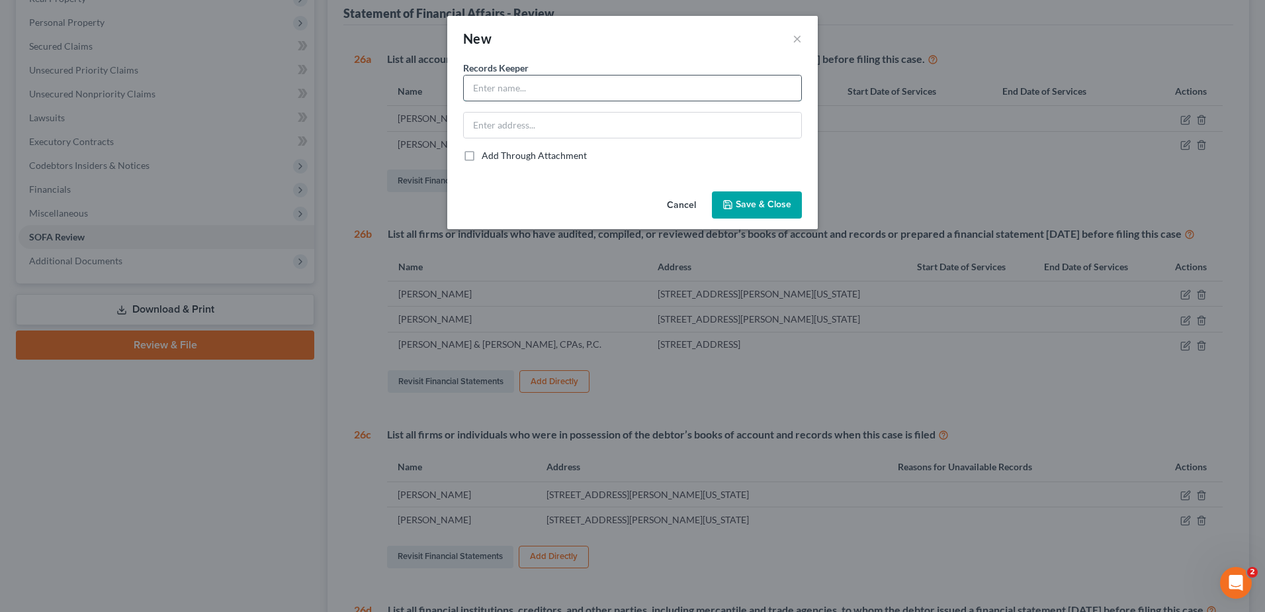
click at [518, 82] on input "text" at bounding box center [633, 87] width 338 height 25
type input "[PERSON_NAME] & [PERSON_NAME], CPAs, P.C."
type input "[STREET_ADDRESS]"
click at [751, 206] on span "Save & Close" at bounding box center [764, 204] width 56 height 11
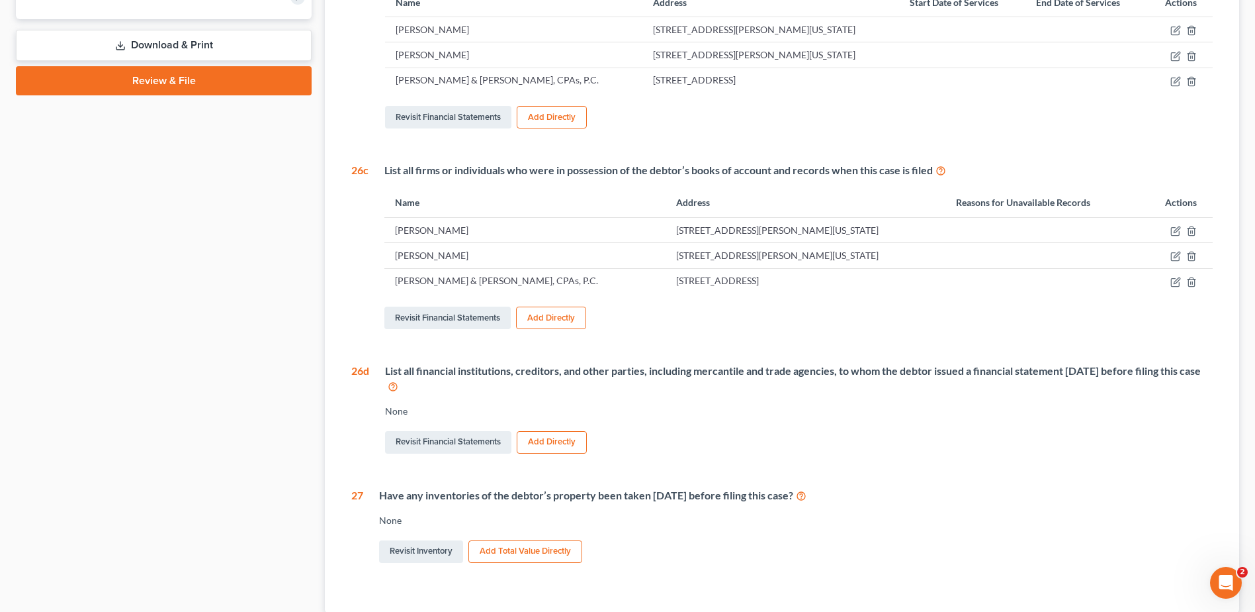
scroll to position [463, 0]
click at [533, 328] on button "Add Directly" at bounding box center [551, 317] width 70 height 23
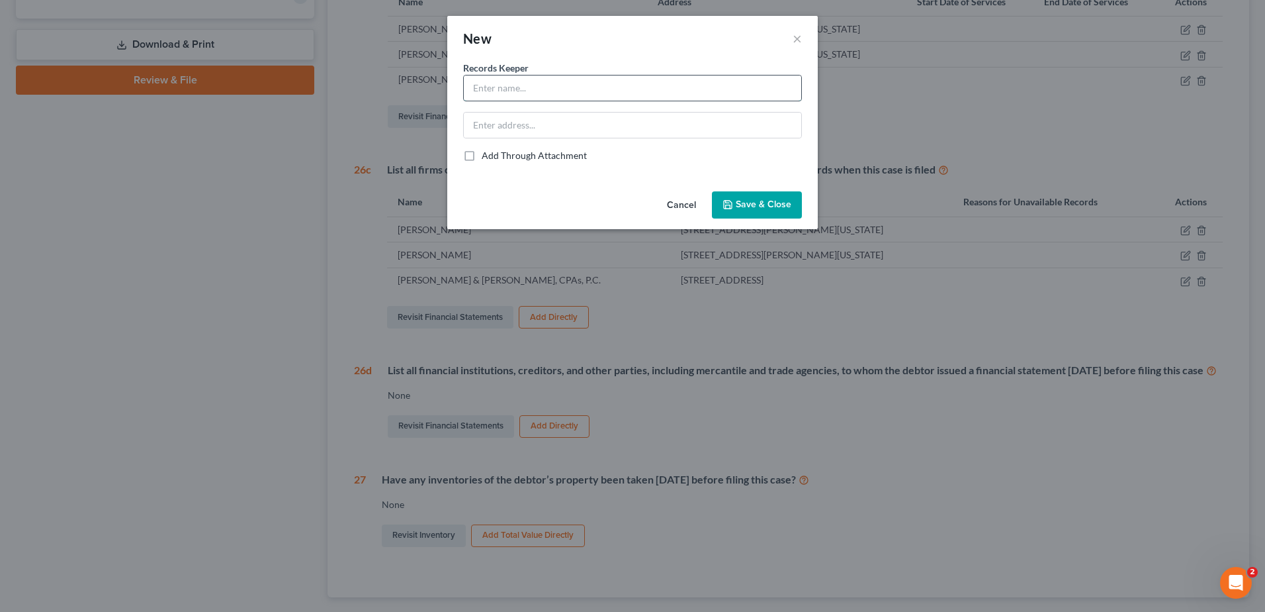
click at [483, 85] on input "text" at bounding box center [633, 87] width 338 height 25
type input "[PERSON_NAME] & [PERSON_NAME], P.A."
type input "[STREET_ADDRESS]"
click at [779, 206] on span "Save & Close" at bounding box center [764, 204] width 56 height 11
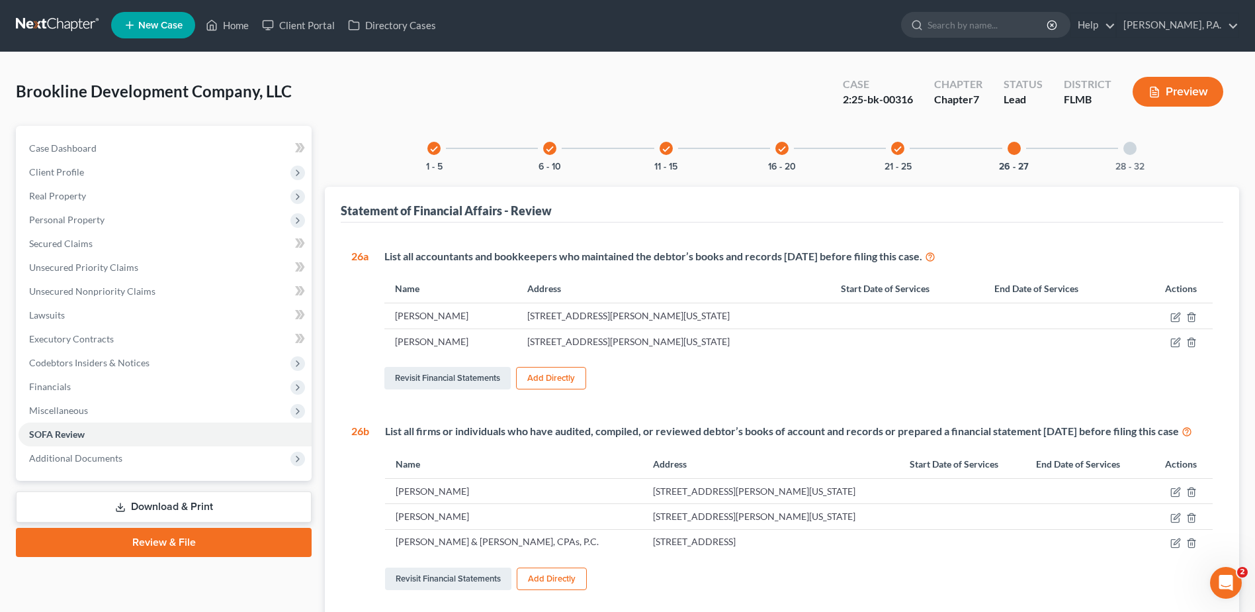
scroll to position [0, 0]
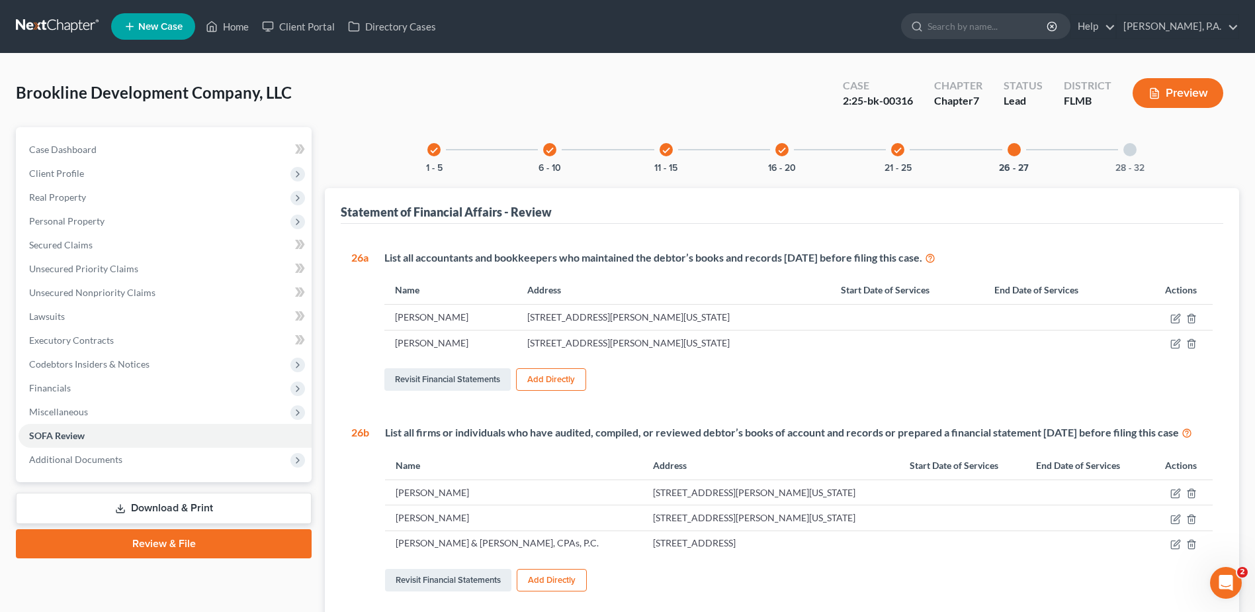
click at [1129, 144] on div at bounding box center [1130, 149] width 13 height 13
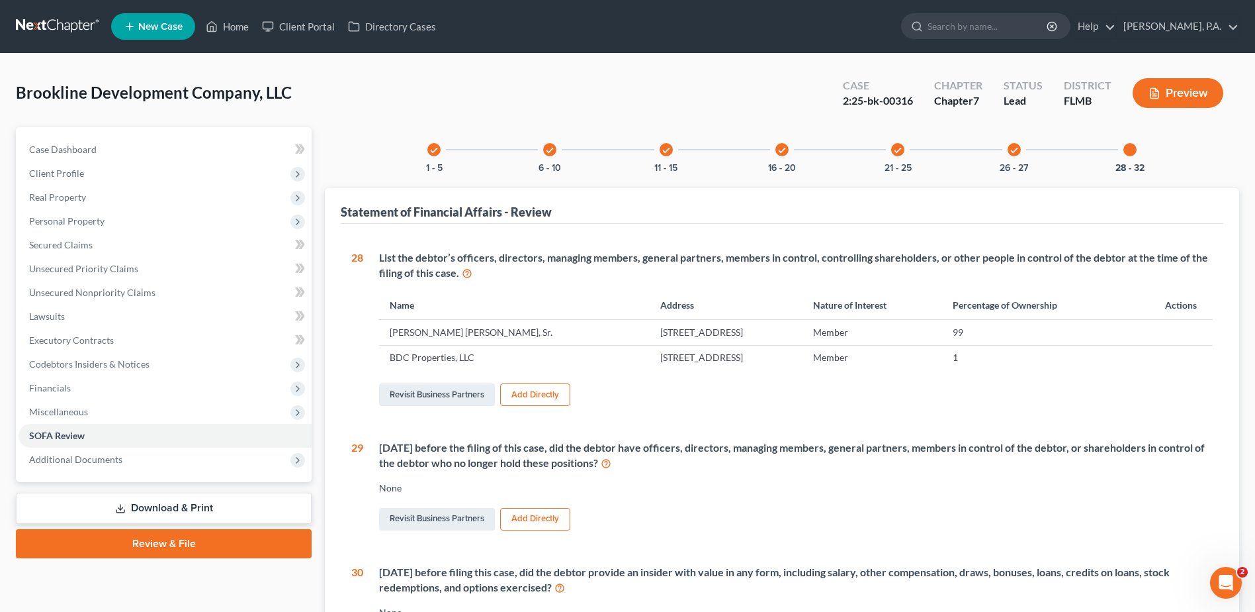
click at [1195, 93] on button "Preview" at bounding box center [1178, 93] width 91 height 30
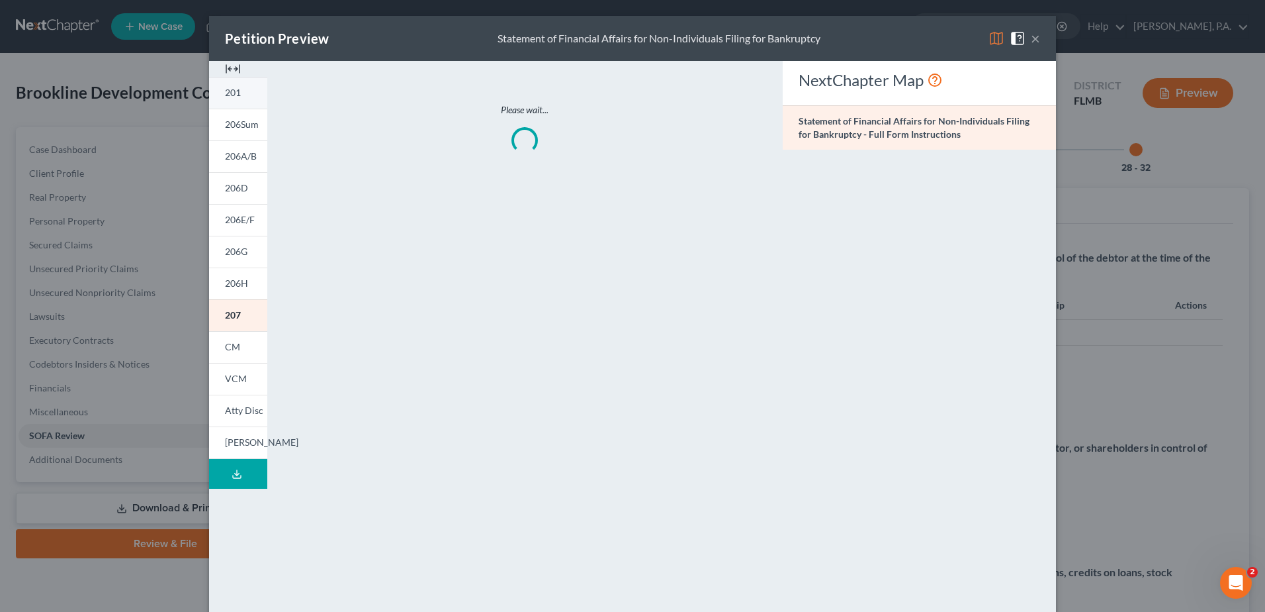
click at [233, 97] on span "201" at bounding box center [233, 92] width 16 height 11
click at [233, 126] on span "206Sum" at bounding box center [242, 123] width 34 height 11
click at [225, 157] on span "206A/B" at bounding box center [241, 155] width 32 height 11
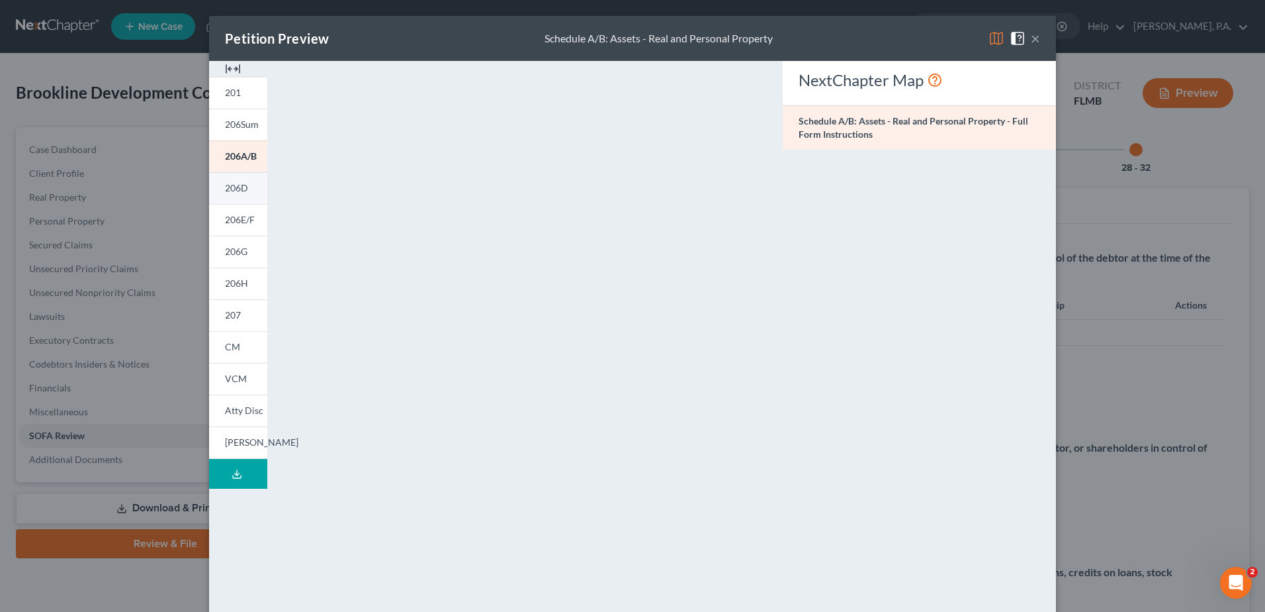
click at [225, 188] on span "206D" at bounding box center [236, 187] width 23 height 11
click at [242, 221] on span "206E/F" at bounding box center [240, 219] width 30 height 11
click at [244, 250] on link "206G" at bounding box center [238, 252] width 58 height 32
click at [231, 282] on span "206H" at bounding box center [236, 282] width 23 height 11
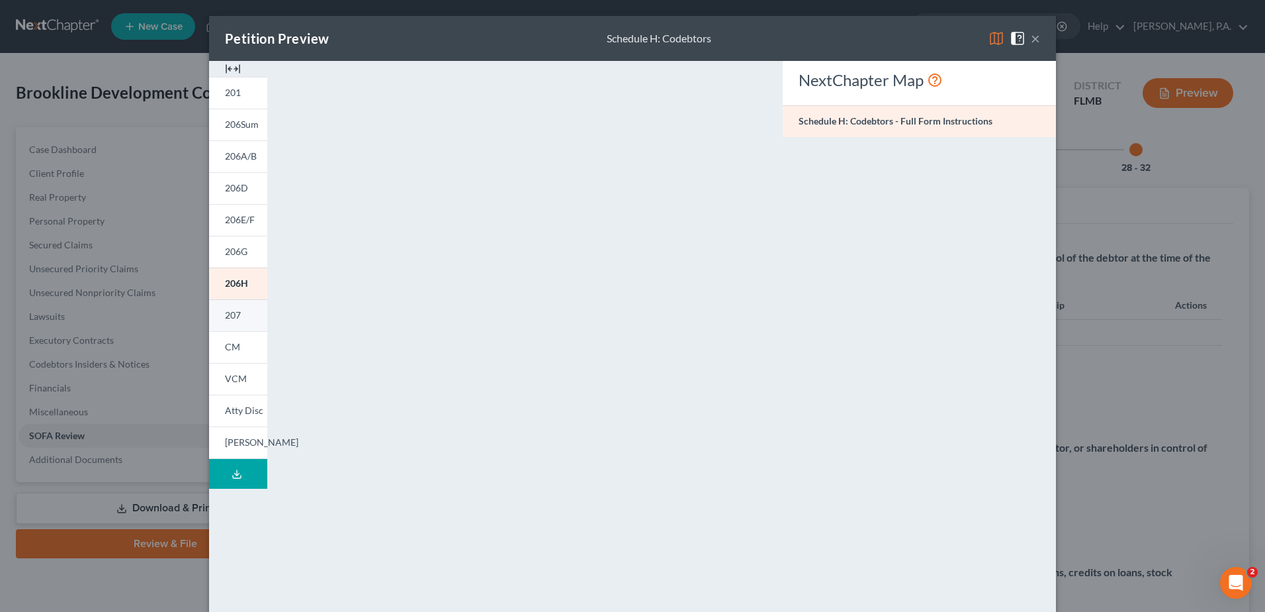
click at [243, 317] on link "207" at bounding box center [238, 315] width 58 height 32
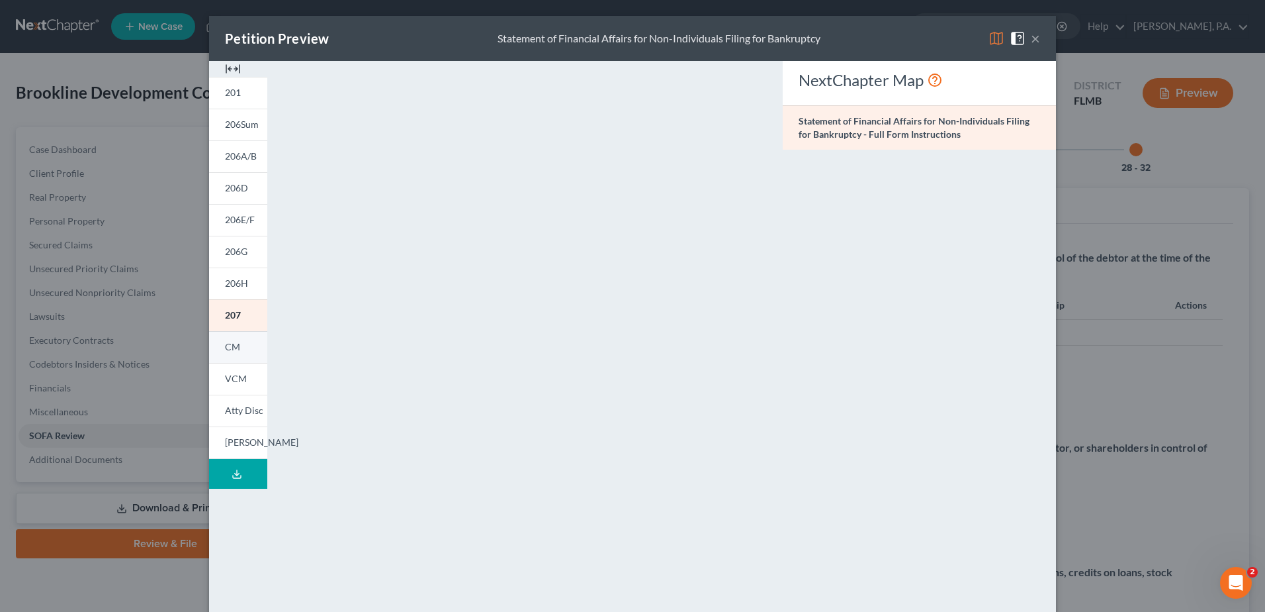
click at [217, 343] on link "CM" at bounding box center [238, 347] width 58 height 32
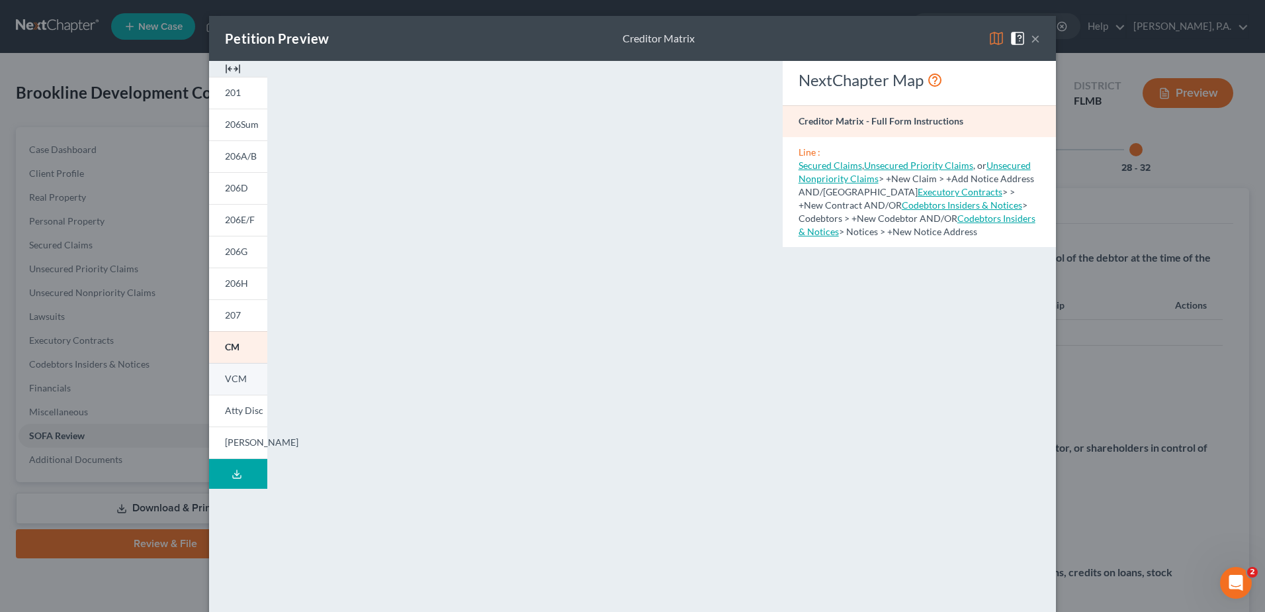
click at [232, 379] on span "VCM" at bounding box center [236, 378] width 22 height 11
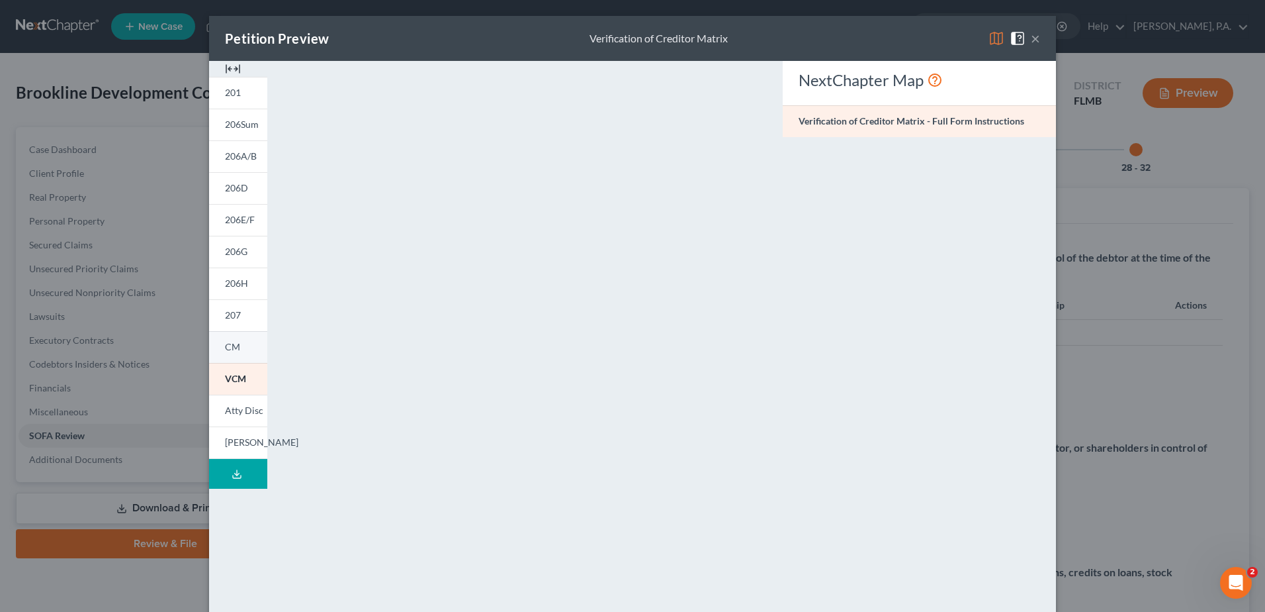
click at [232, 348] on span "CM" at bounding box center [232, 346] width 15 height 11
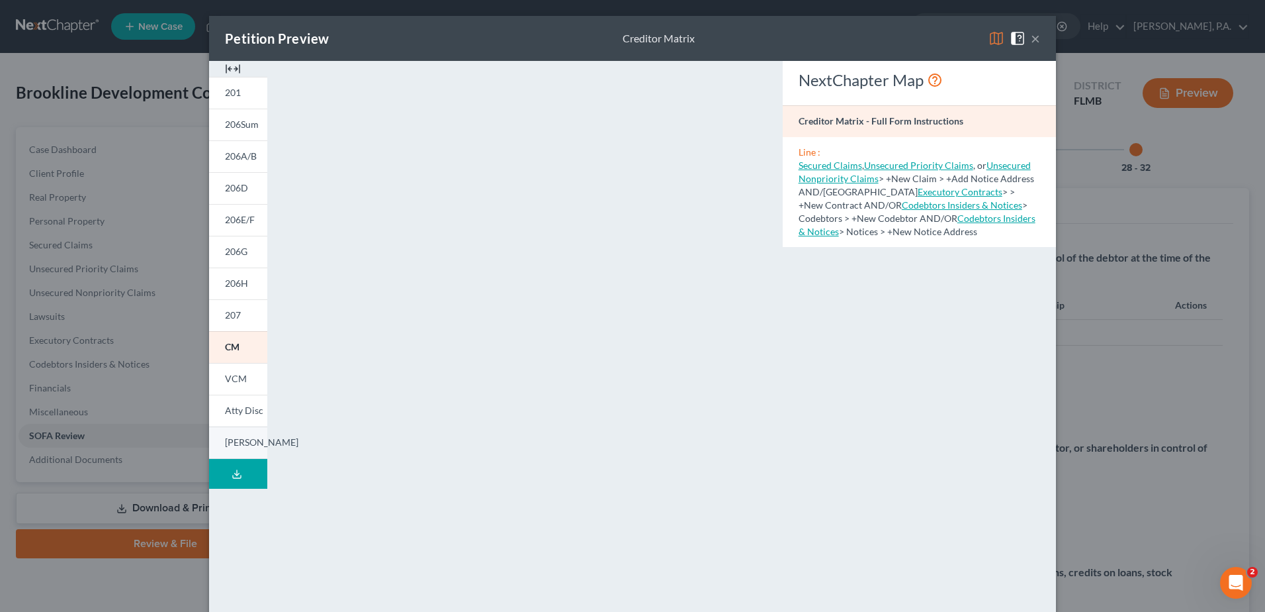
click at [230, 441] on span "[PERSON_NAME]" at bounding box center [261, 441] width 73 height 11
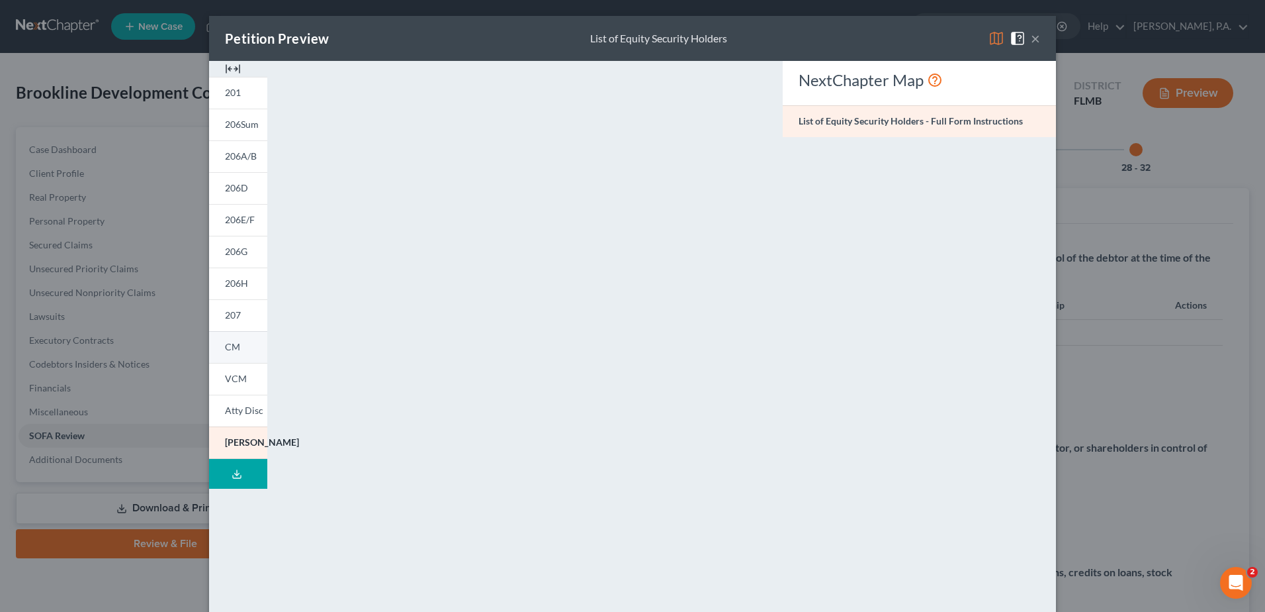
click at [232, 345] on span "CM" at bounding box center [232, 346] width 15 height 11
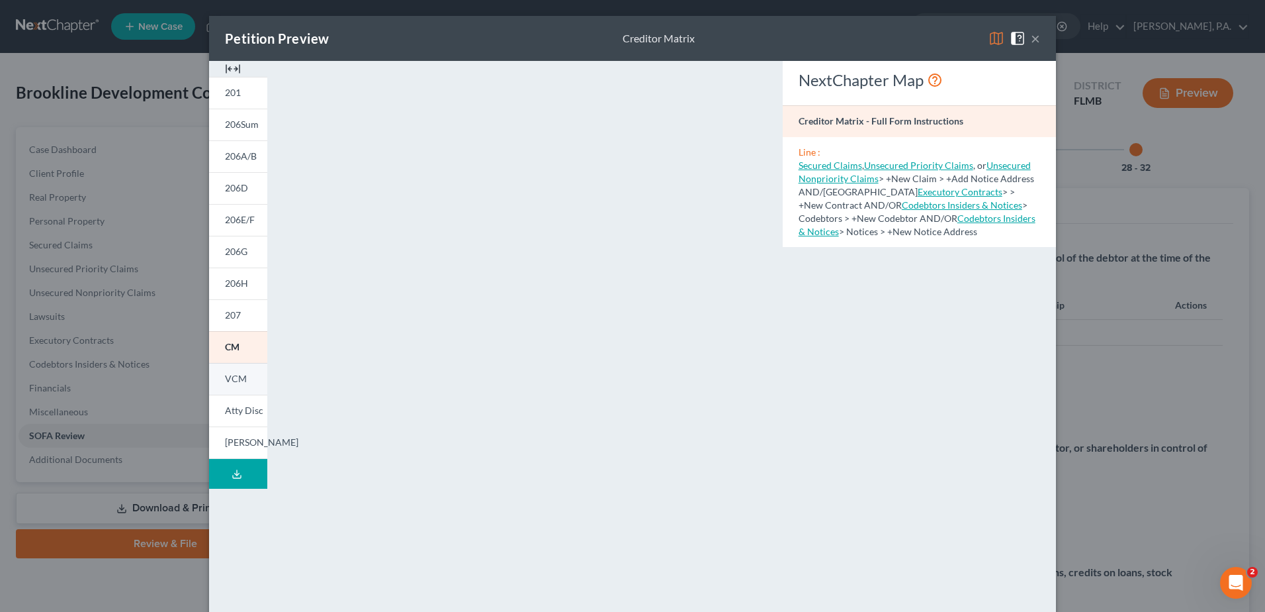
click at [225, 382] on span "VCM" at bounding box center [236, 378] width 22 height 11
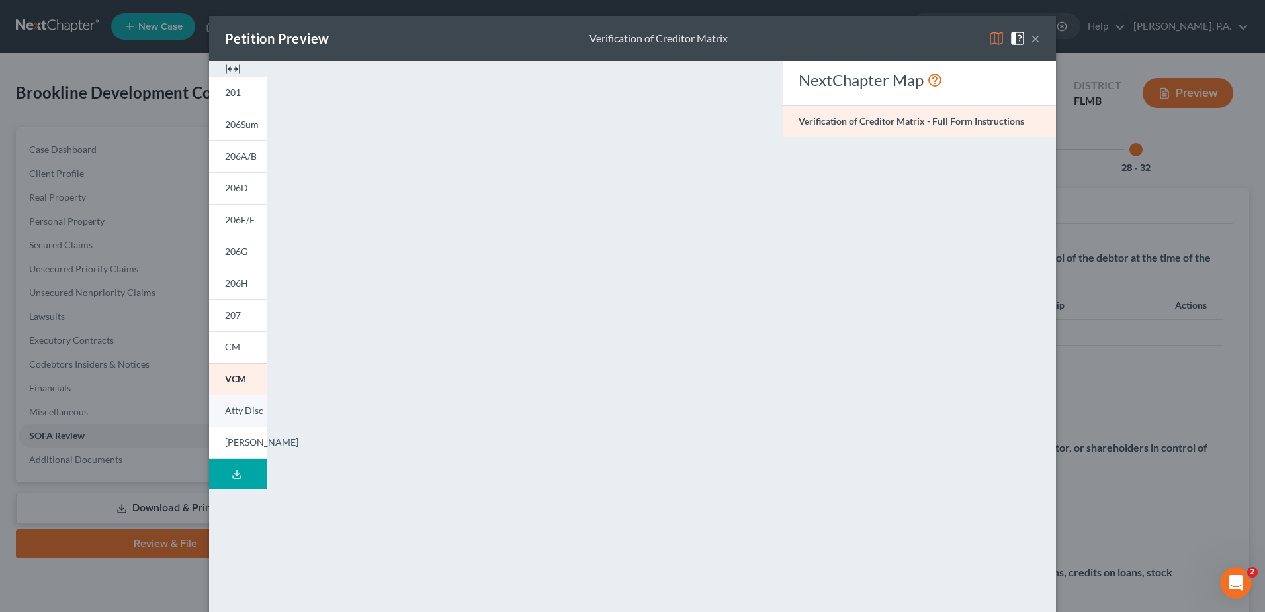
click at [243, 410] on span "Atty Disc" at bounding box center [244, 409] width 38 height 11
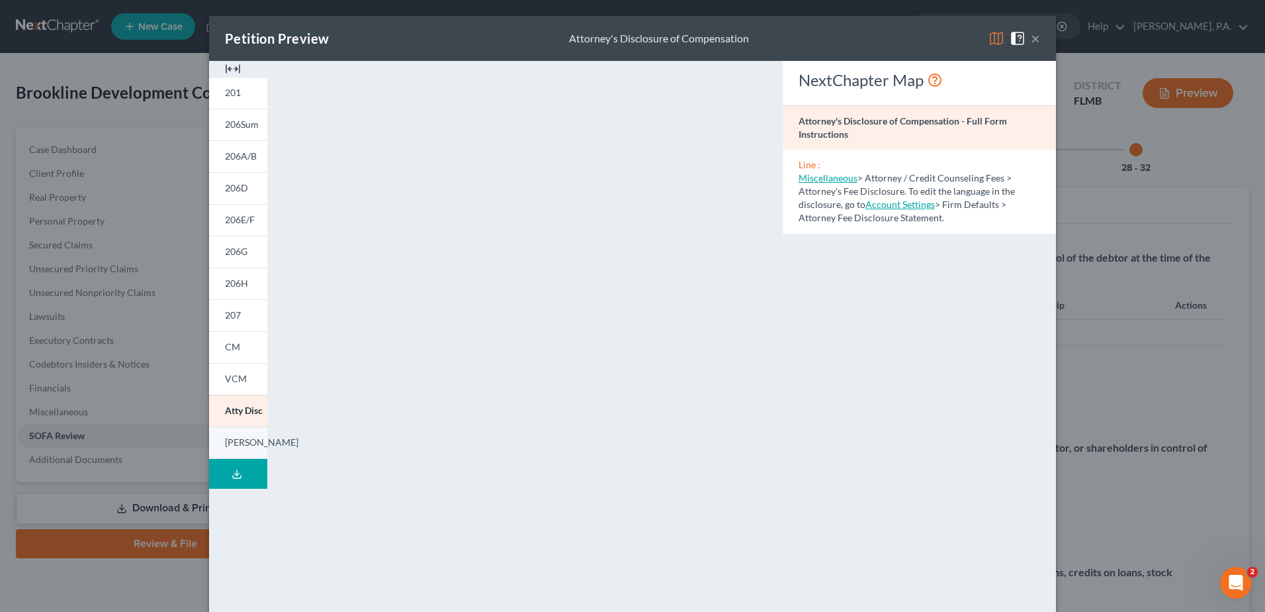
click at [251, 438] on link "[PERSON_NAME]" at bounding box center [238, 442] width 58 height 32
